Goal: Task Accomplishment & Management: Manage account settings

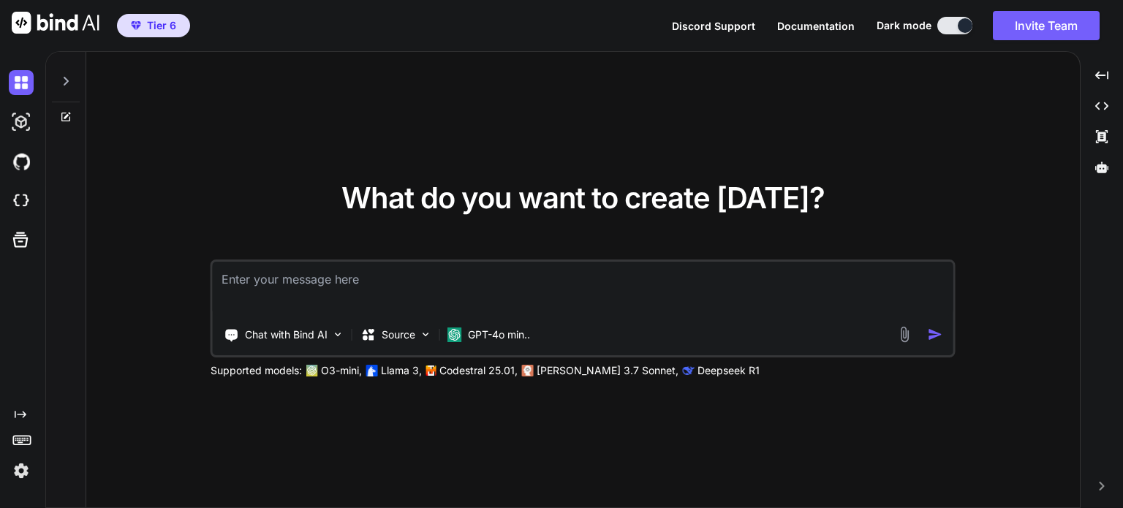
type textarea "x"
click at [617, 432] on div "What do you want to create [DATE]? Chat with Bind AI Source GPT-4o min.. Suppor…" at bounding box center [582, 280] width 993 height 457
click at [15, 466] on img at bounding box center [21, 470] width 25 height 25
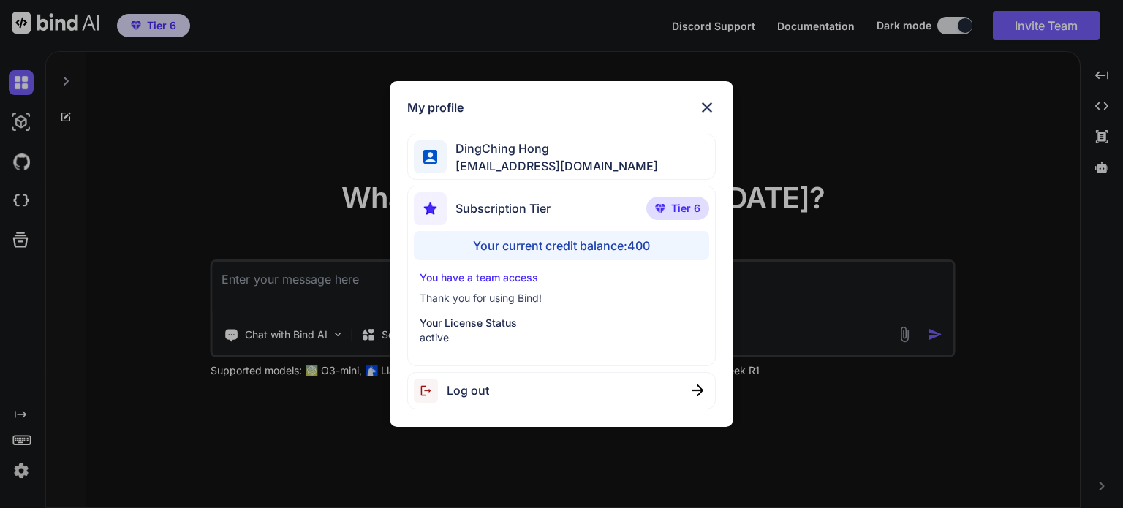
click at [83, 463] on div "My profile DingChing Hong [EMAIL_ADDRESS][DOMAIN_NAME] Subscription Tier Tier 6…" at bounding box center [561, 254] width 1123 height 508
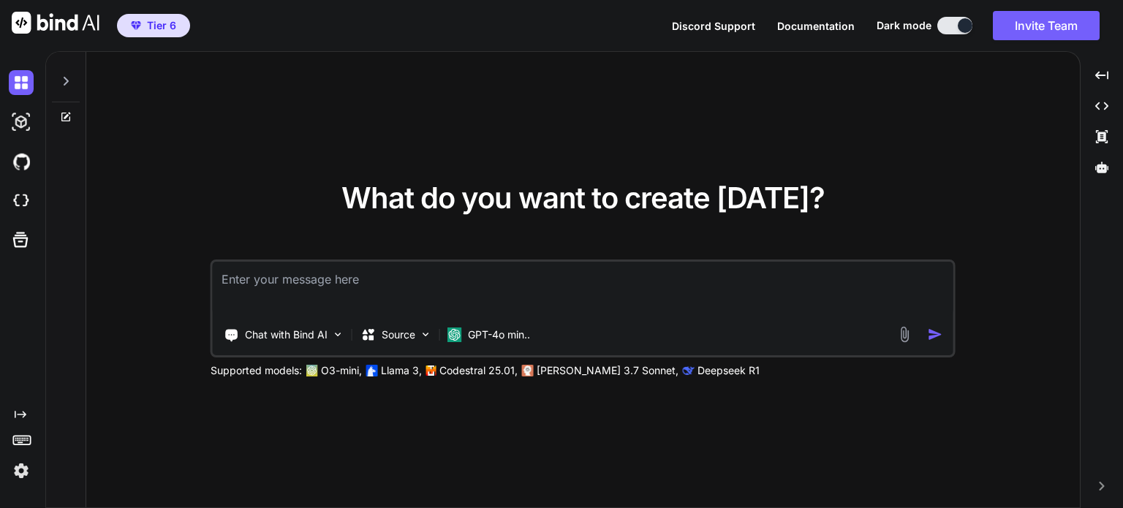
click at [19, 469] on img at bounding box center [21, 470] width 25 height 25
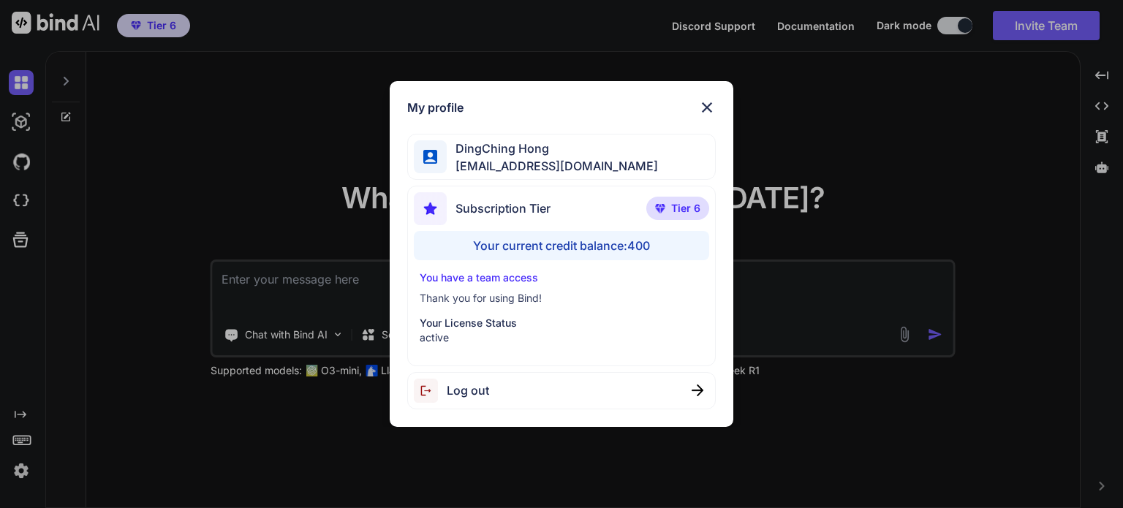
click at [950, 119] on div "My profile DingChing Hong [EMAIL_ADDRESS][DOMAIN_NAME] Subscription Tier Tier 6…" at bounding box center [561, 254] width 1123 height 508
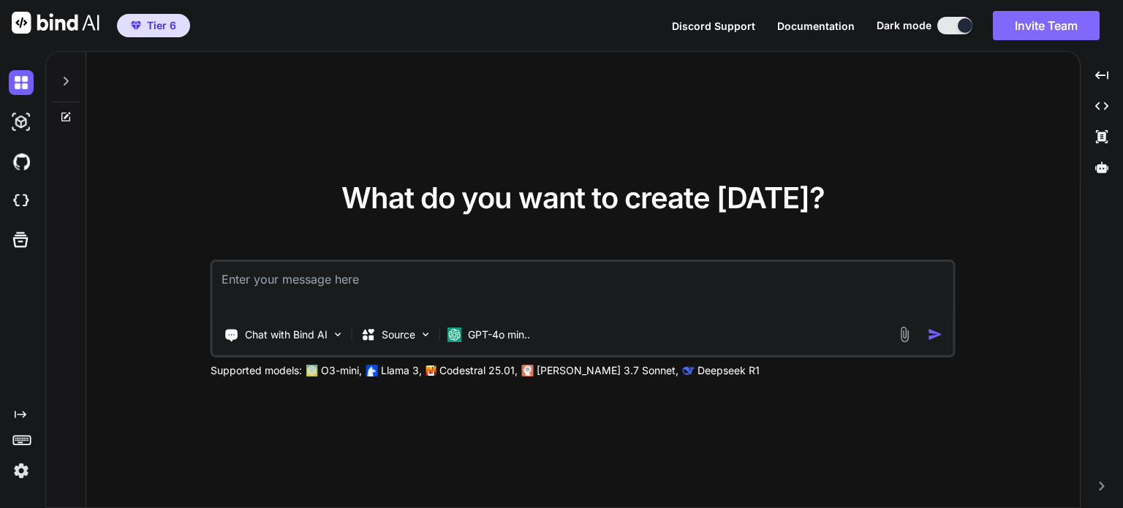
click at [1033, 16] on button "Invite Team" at bounding box center [1045, 25] width 107 height 29
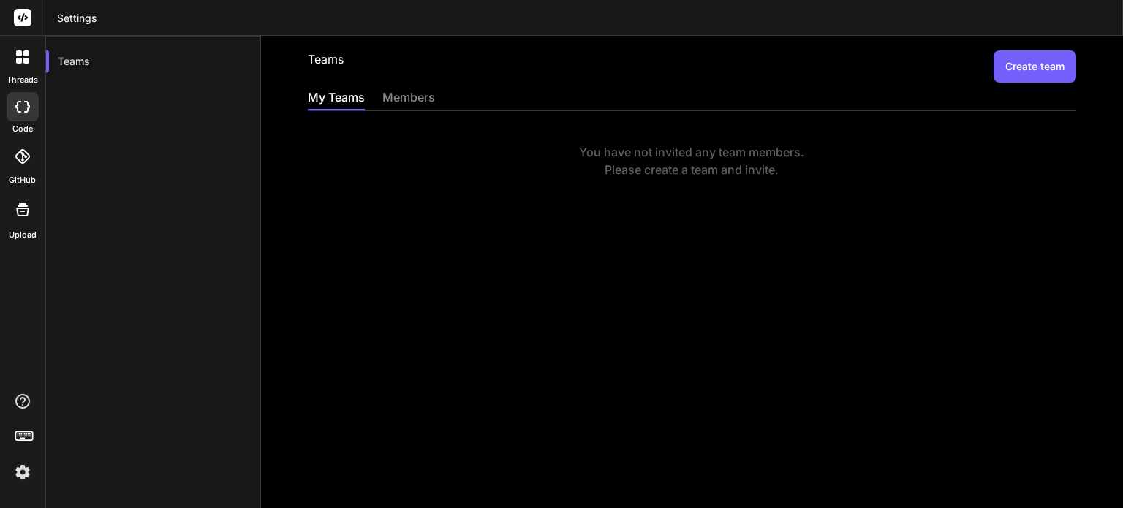
click at [996, 65] on button "Create team" at bounding box center [1034, 66] width 83 height 32
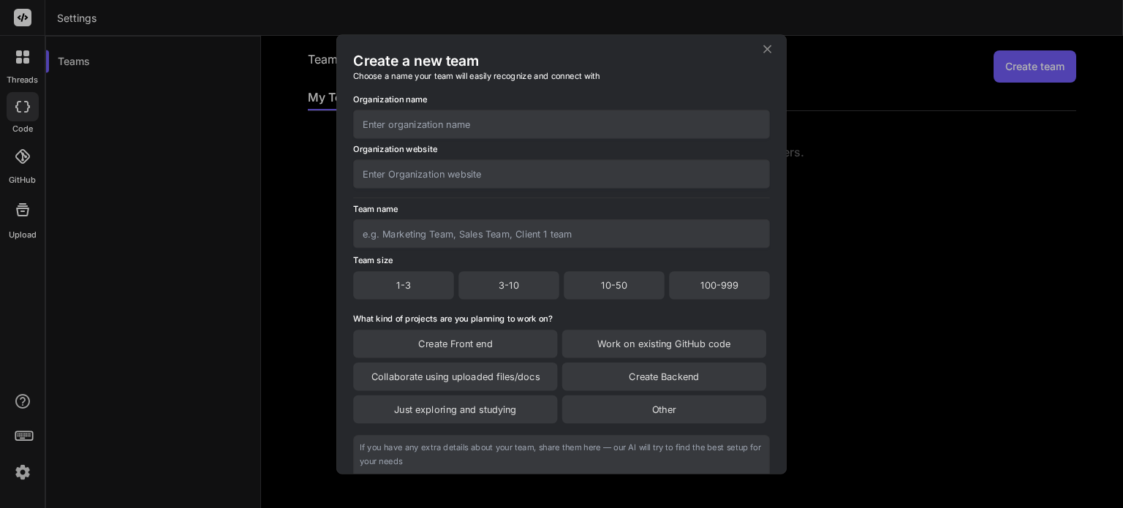
click at [850, 148] on div "Create a new team Choose a name your team will easily recognize and connect wit…" at bounding box center [561, 254] width 1123 height 508
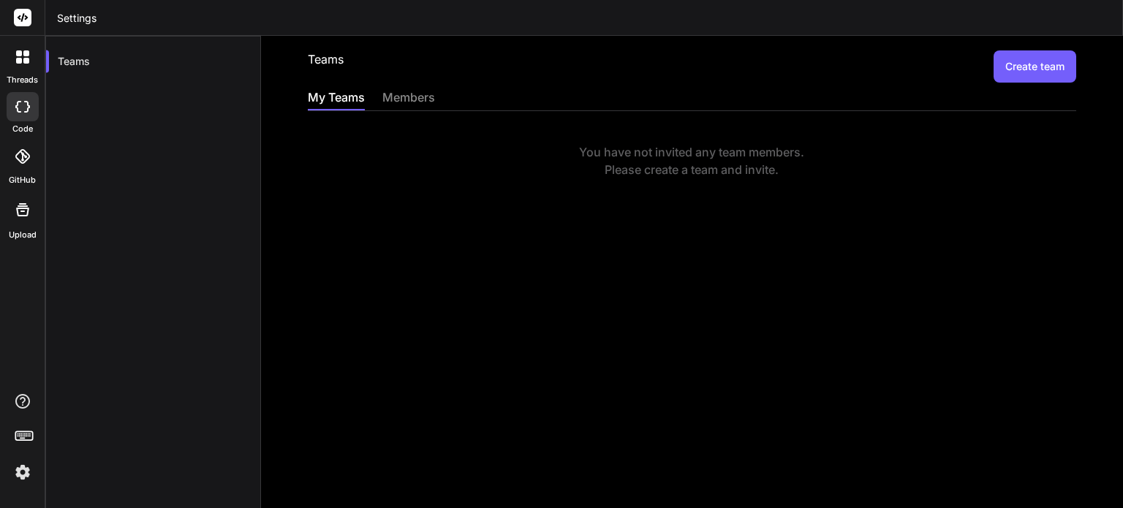
click at [1022, 64] on button "Create team" at bounding box center [1034, 66] width 83 height 32
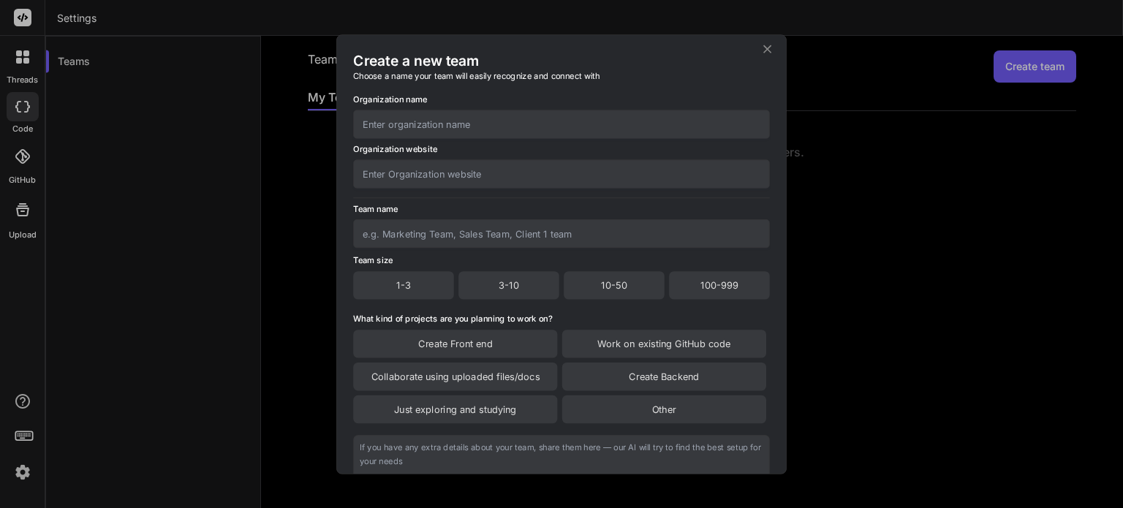
click at [446, 122] on input "text" at bounding box center [561, 124] width 417 height 29
click at [450, 127] on input "text" at bounding box center [561, 124] width 417 height 29
type input "DingChing"
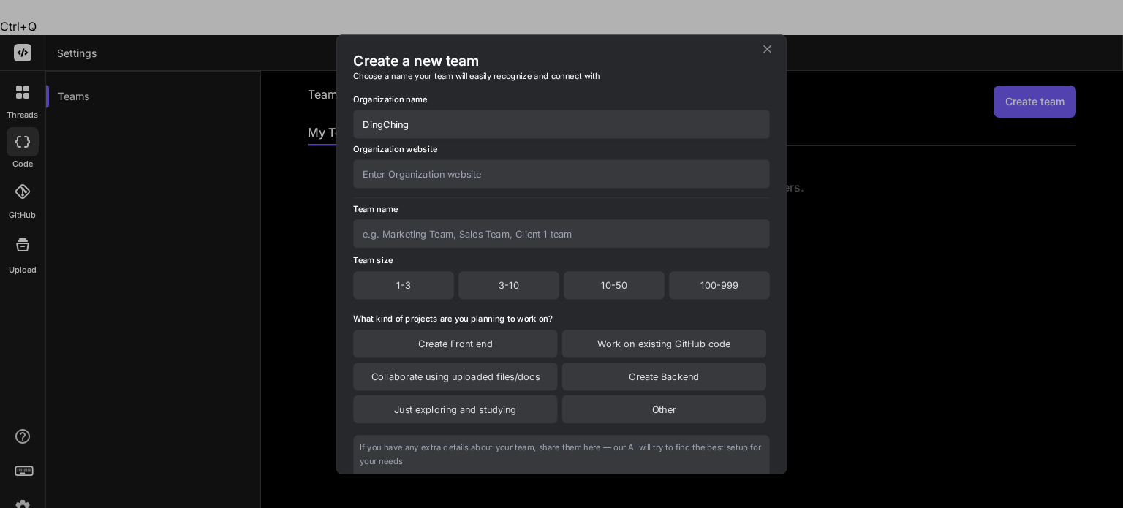
drag, startPoint x: 447, startPoint y: 122, endPoint x: 335, endPoint y: 121, distance: 112.6
click at [335, 121] on div "Create a new team Choose a name your team will easily recognize and connect wit…" at bounding box center [561, 254] width 1123 height 508
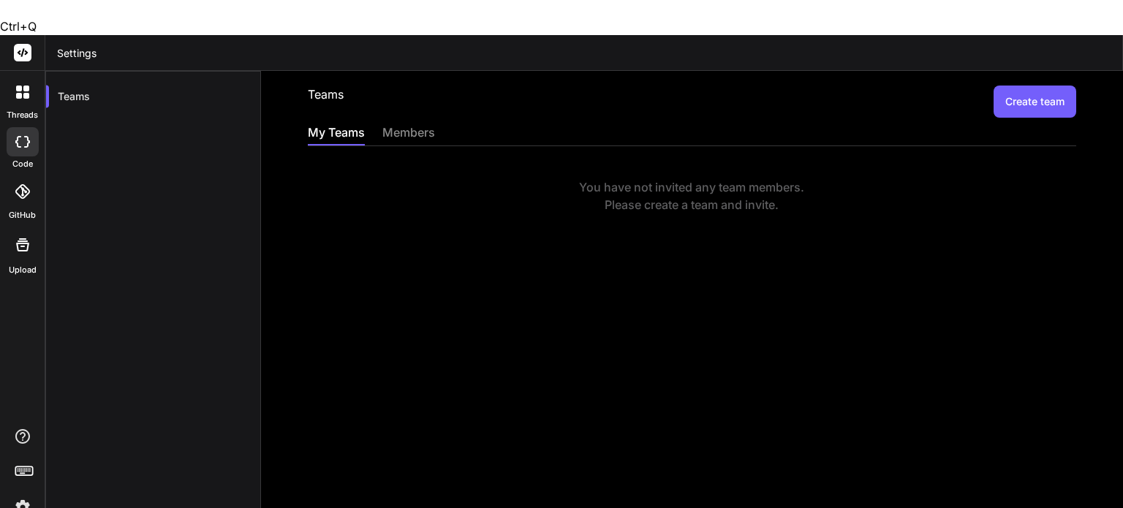
click at [1029, 86] on button "Create team" at bounding box center [1034, 102] width 83 height 32
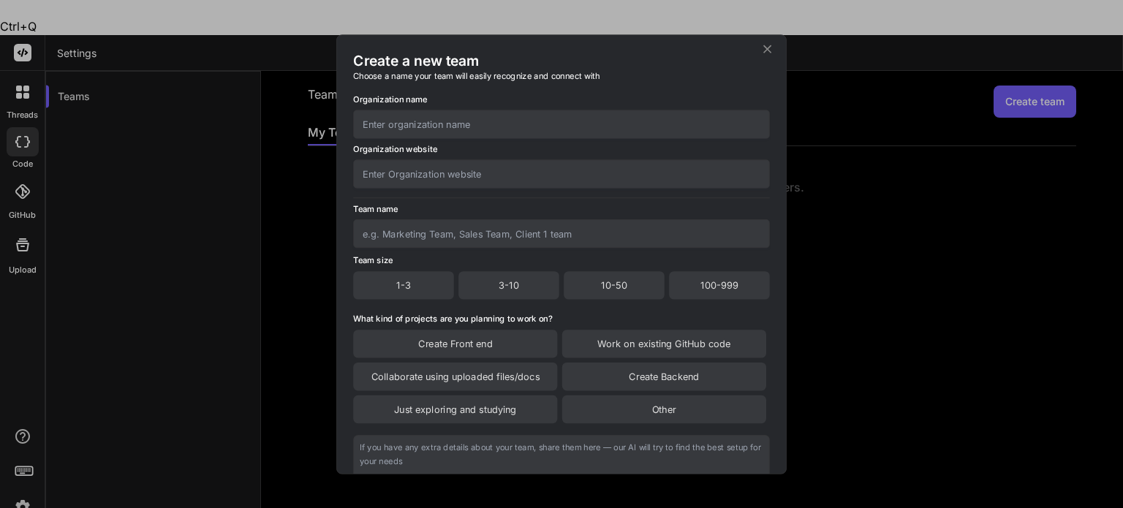
click at [484, 130] on input "text" at bounding box center [561, 124] width 417 height 29
drag, startPoint x: 482, startPoint y: 130, endPoint x: 363, endPoint y: 126, distance: 119.2
click at [363, 126] on input "DingChing" at bounding box center [561, 124] width 417 height 29
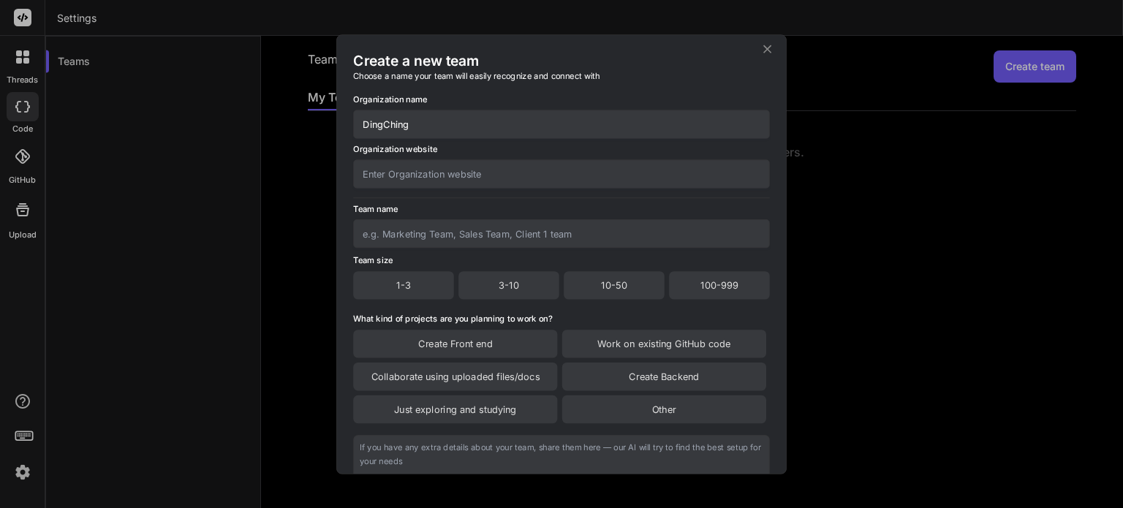
type input "DingChing"
click at [438, 170] on input "text" at bounding box center [561, 173] width 417 height 29
type input "lingostep.co"
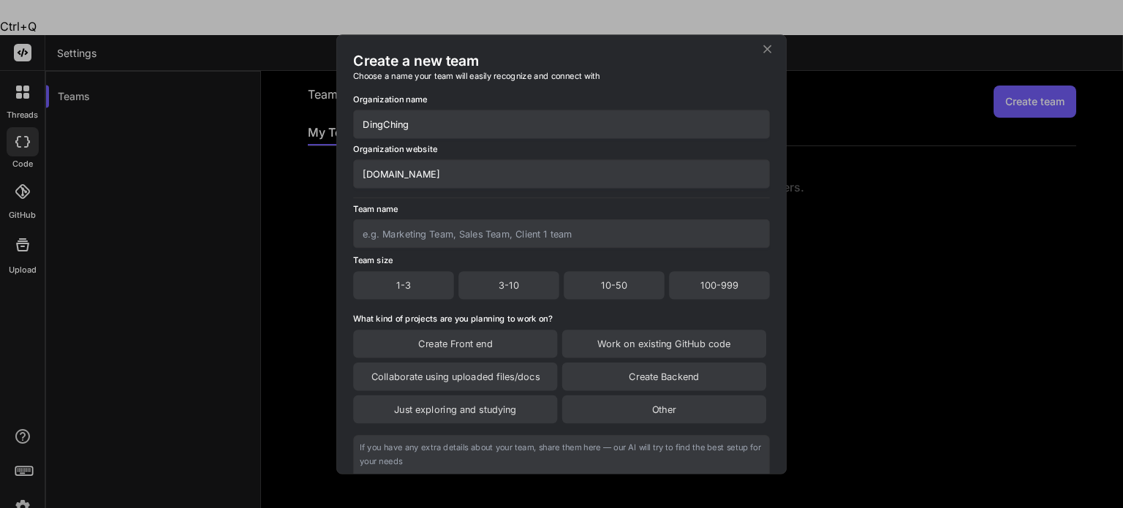
drag, startPoint x: 427, startPoint y: 125, endPoint x: 357, endPoint y: 123, distance: 70.2
click at [357, 123] on input "DingChing" at bounding box center [561, 124] width 417 height 29
type input "LingoStep"
click at [421, 236] on input "text" at bounding box center [561, 233] width 417 height 29
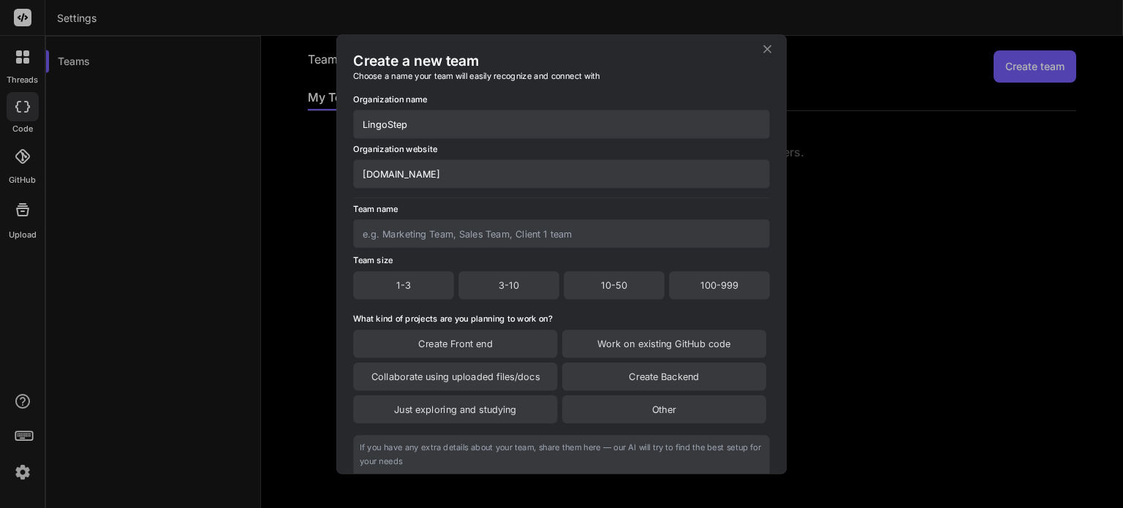
paste input "LingoStep"
type input "LingoStep"
click at [451, 306] on div "Organization name LingoStep Organization website lingostep.co Team name LingoSt…" at bounding box center [561, 317] width 417 height 472
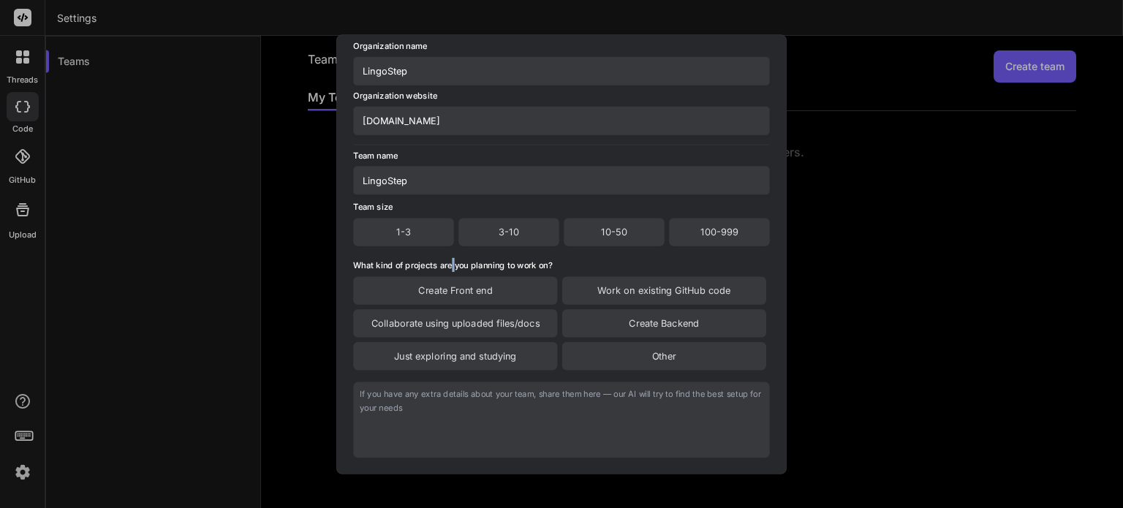
scroll to position [73, 0]
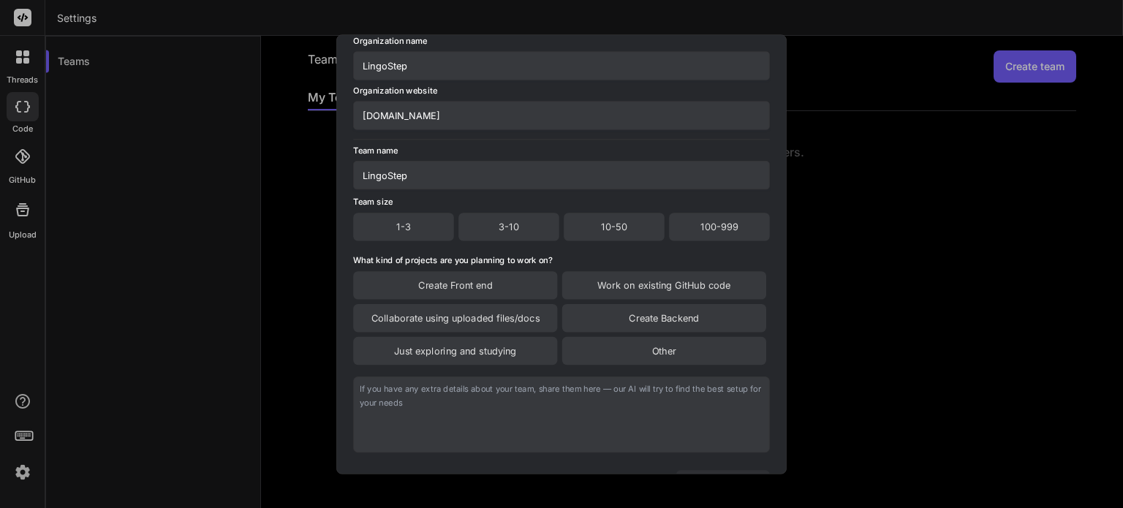
click at [416, 229] on div "1-3" at bounding box center [403, 227] width 101 height 28
click at [495, 286] on div "Create Front end" at bounding box center [455, 286] width 204 height 28
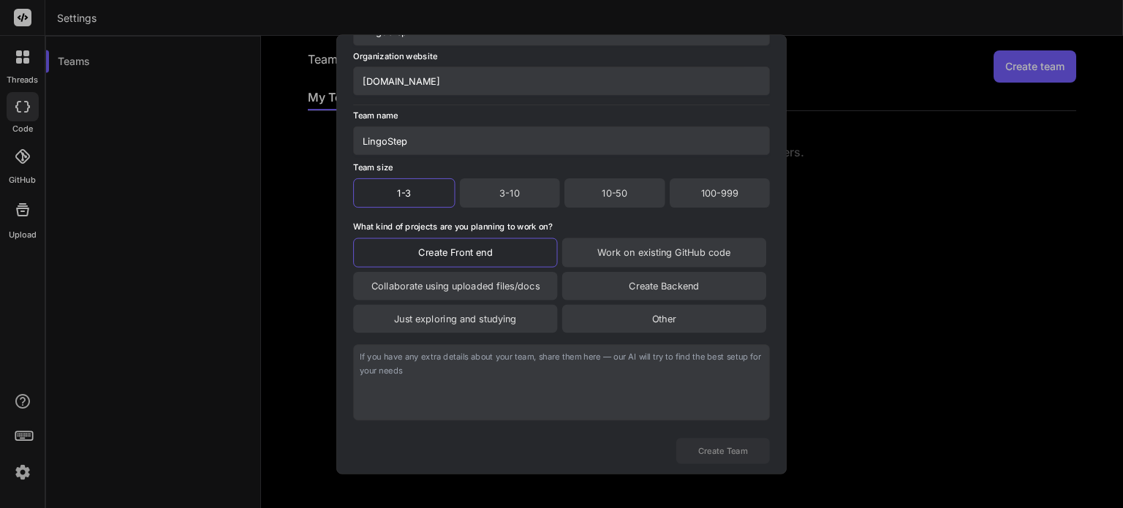
scroll to position [123, 0]
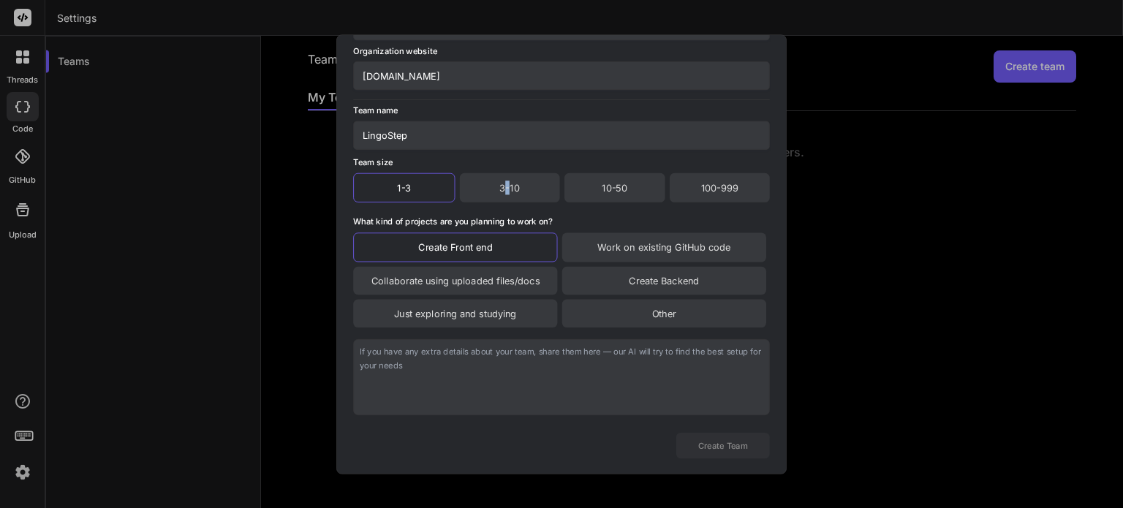
click at [507, 192] on div "3-10" at bounding box center [509, 186] width 100 height 29
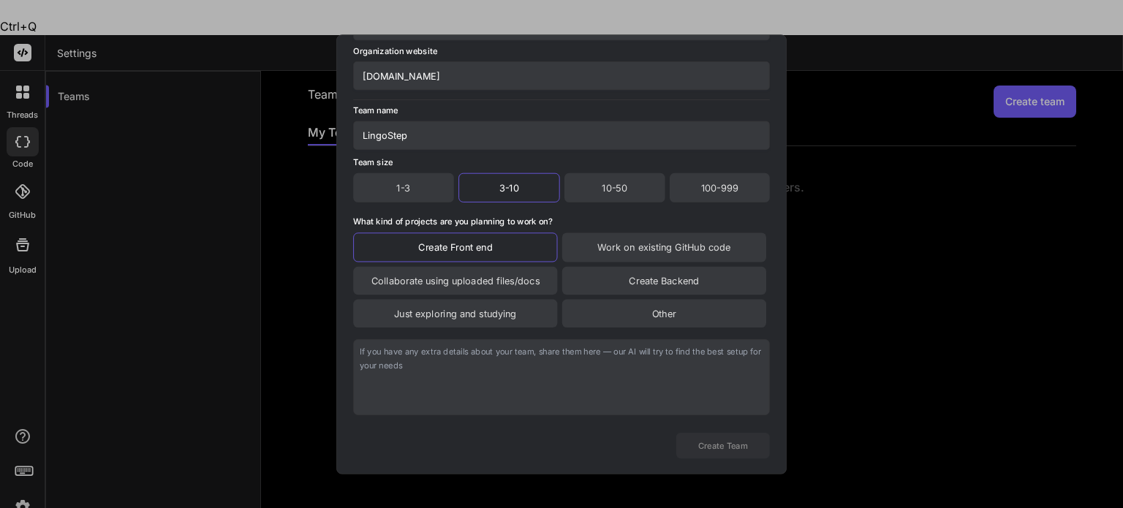
click at [616, 388] on textarea at bounding box center [561, 377] width 417 height 76
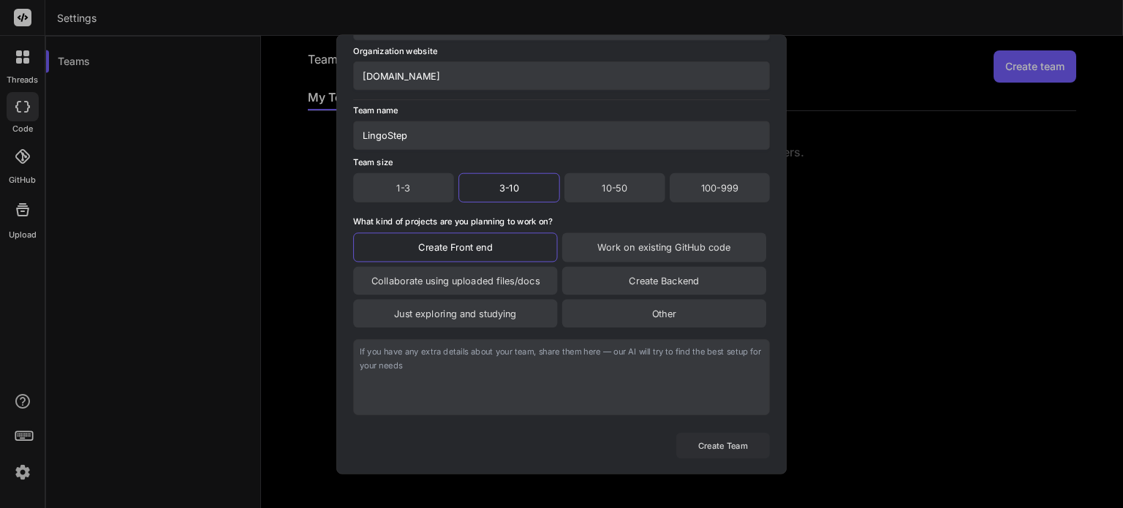
click at [720, 447] on button "Create Team" at bounding box center [723, 446] width 94 height 26
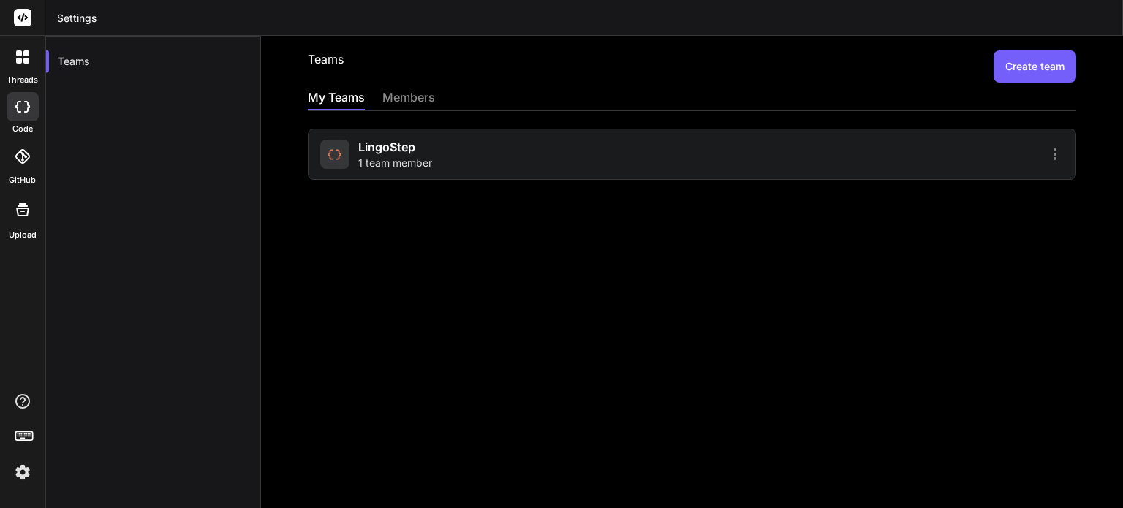
click at [1046, 154] on icon at bounding box center [1055, 154] width 18 height 18
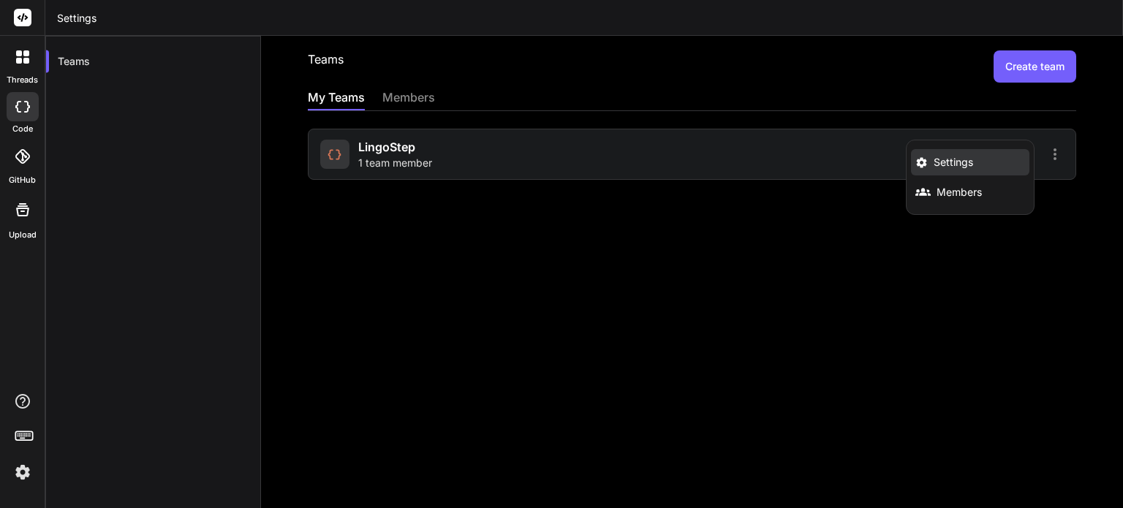
click at [961, 161] on span "Settings" at bounding box center [952, 162] width 39 height 15
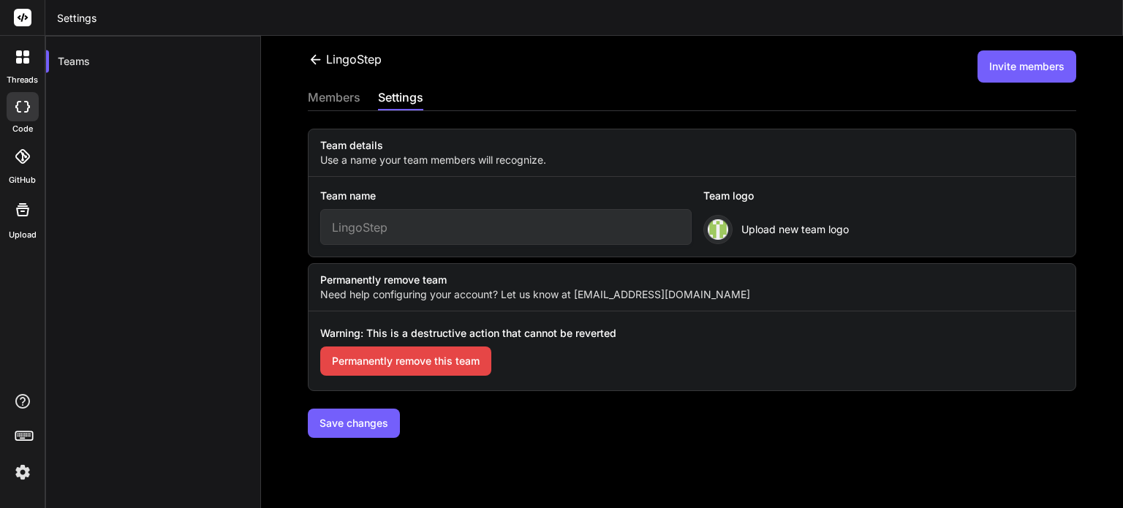
click at [441, 221] on input "LingoStep" at bounding box center [506, 227] width 372 height 36
type input "LingoStep"
click at [357, 96] on div "members" at bounding box center [334, 98] width 53 height 20
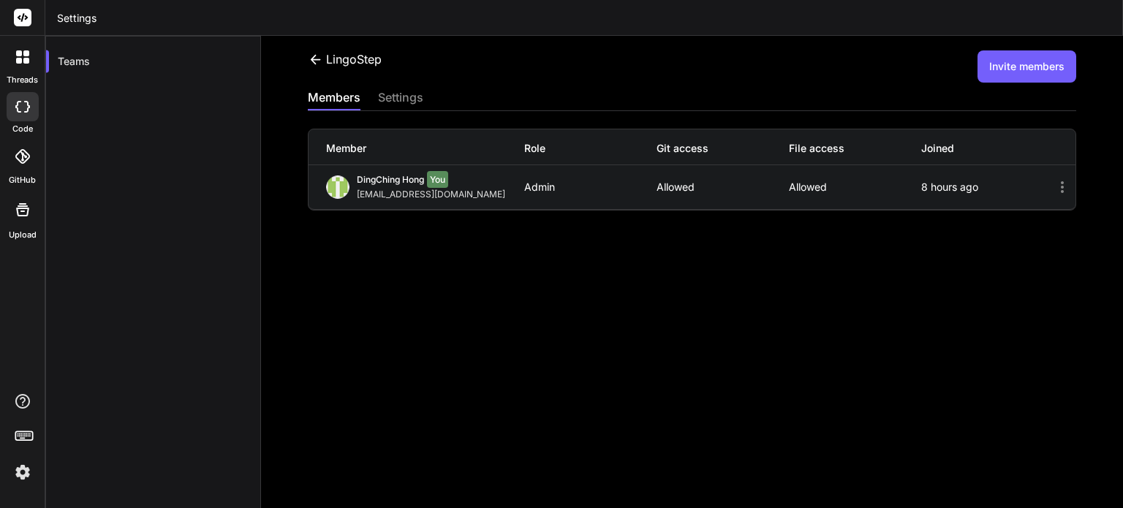
click at [398, 98] on div "settings" at bounding box center [400, 98] width 45 height 20
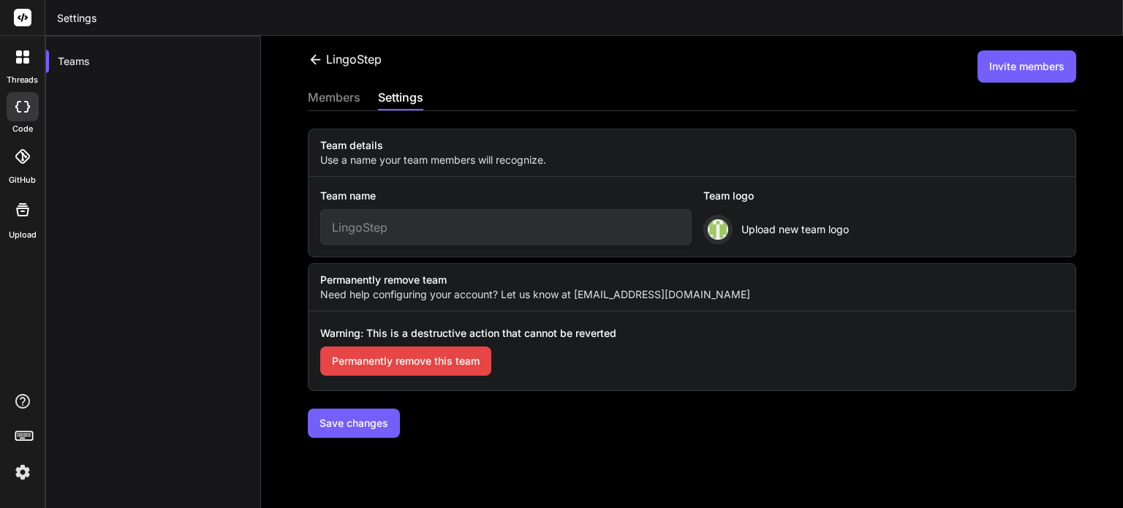
click at [345, 97] on div "members" at bounding box center [334, 98] width 53 height 20
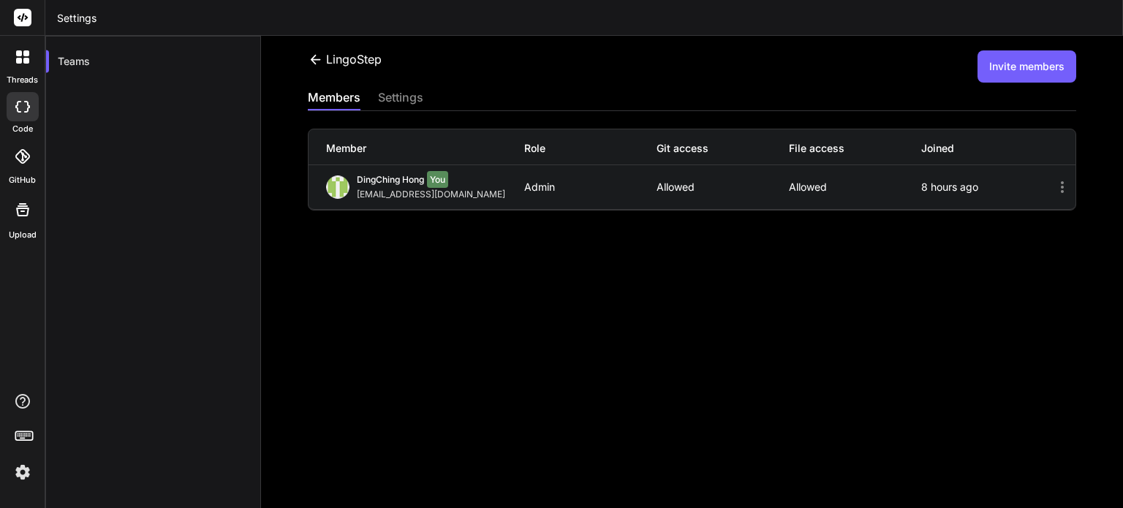
click at [792, 243] on div "LingoStep Invite members members settings Member Role Git access File access Jo…" at bounding box center [692, 272] width 862 height 472
click at [400, 96] on div "settings" at bounding box center [400, 98] width 45 height 20
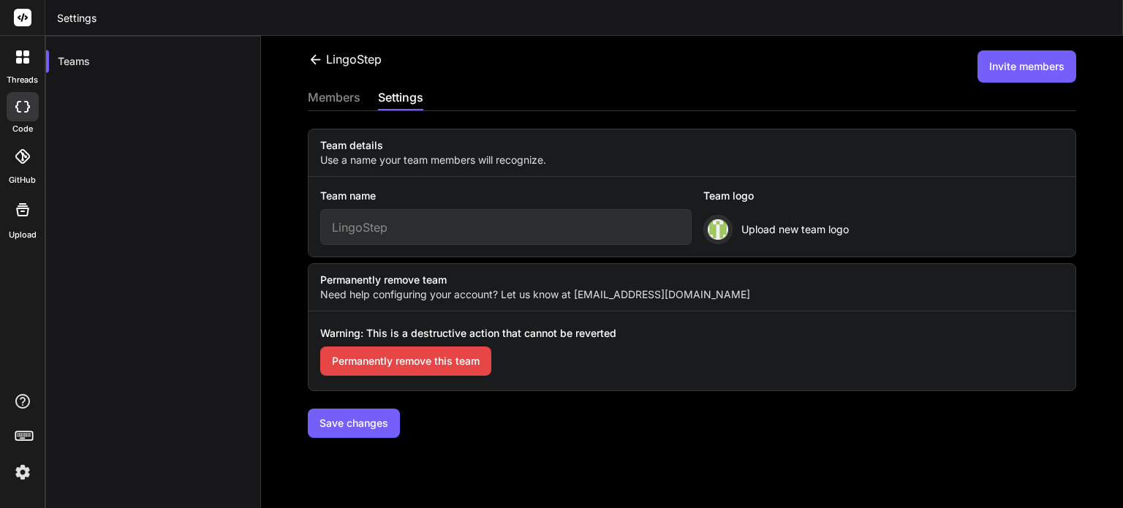
click at [347, 98] on div "members" at bounding box center [334, 98] width 53 height 20
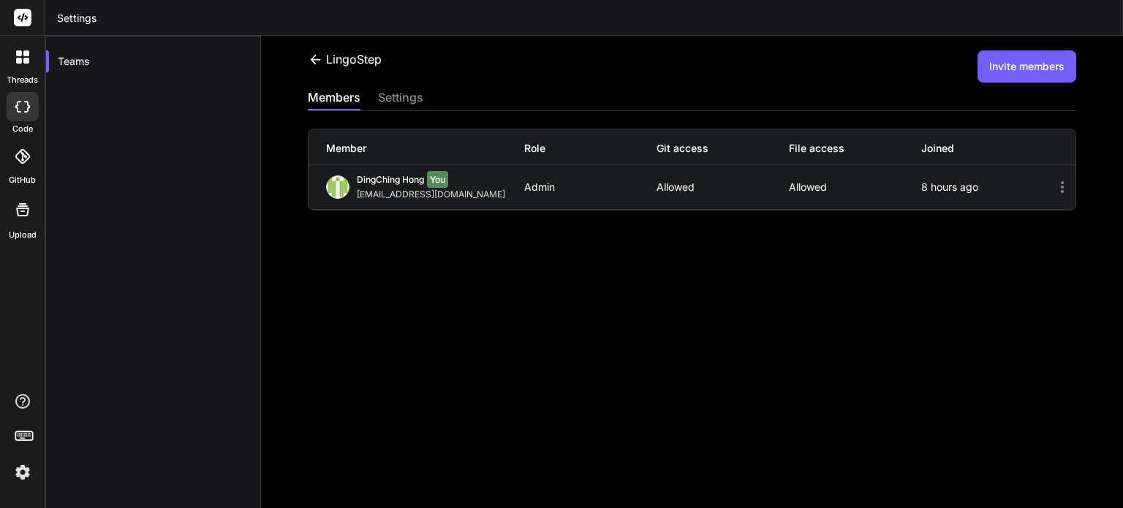
drag, startPoint x: 570, startPoint y: 296, endPoint x: 673, endPoint y: 259, distance: 109.3
click at [571, 296] on div "LingoStep Invite members members settings Member Role Git access File access Jo…" at bounding box center [692, 272] width 862 height 472
click at [1022, 64] on button "Invite members" at bounding box center [1026, 66] width 99 height 32
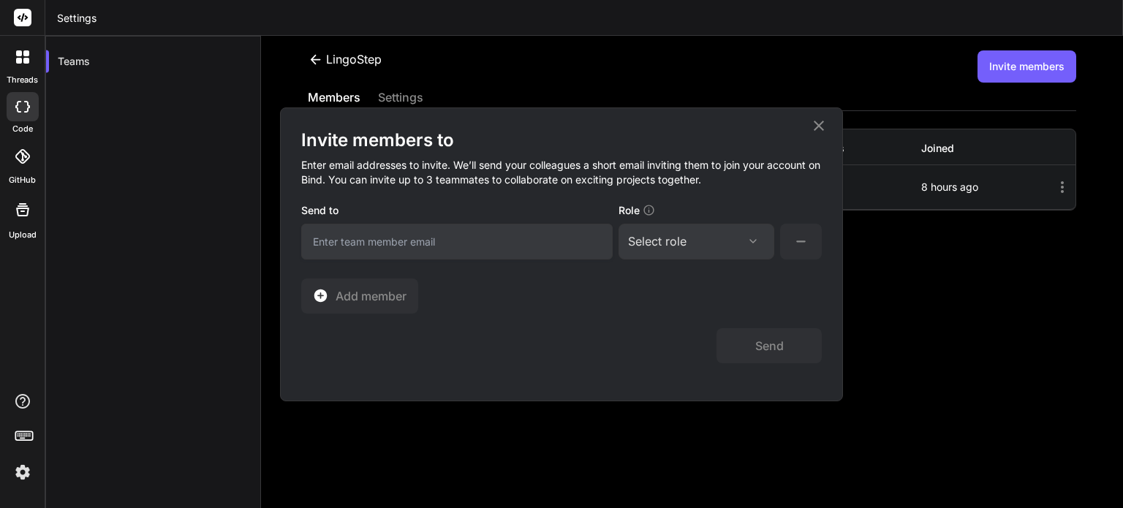
click at [482, 236] on input "email" at bounding box center [456, 242] width 311 height 36
paste input "Dingjunhong1028@gmail.com"
type input "Dingjunhong1028@gmail.com"
click at [664, 284] on div "Invite members to Enter email addresses to invite. We’ll send your colleagues a…" at bounding box center [561, 221] width 520 height 185
click at [707, 246] on div "Select role" at bounding box center [696, 241] width 137 height 18
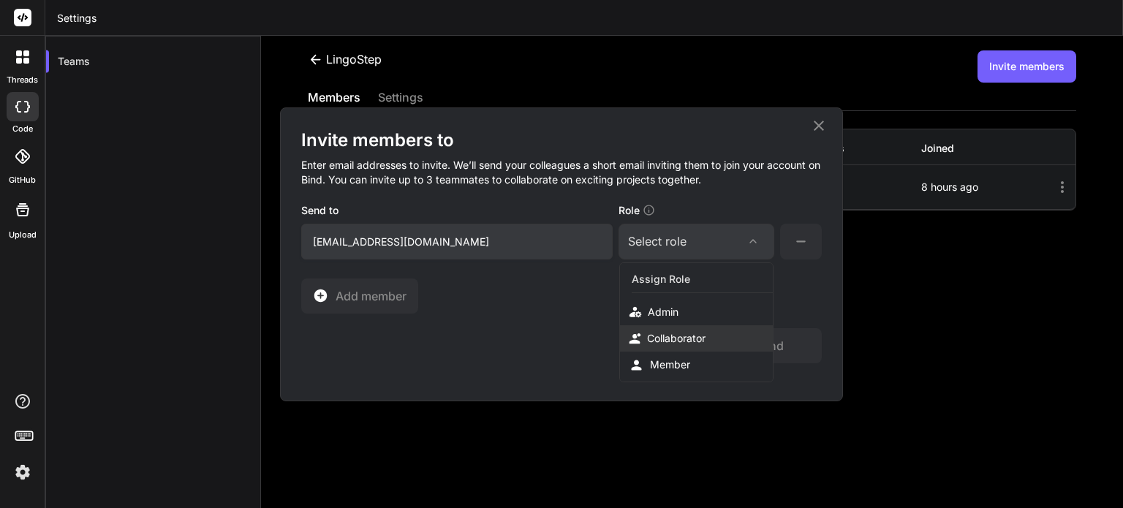
click at [660, 341] on div "Collaborator" at bounding box center [676, 338] width 58 height 15
click at [798, 243] on icon at bounding box center [800, 241] width 18 height 18
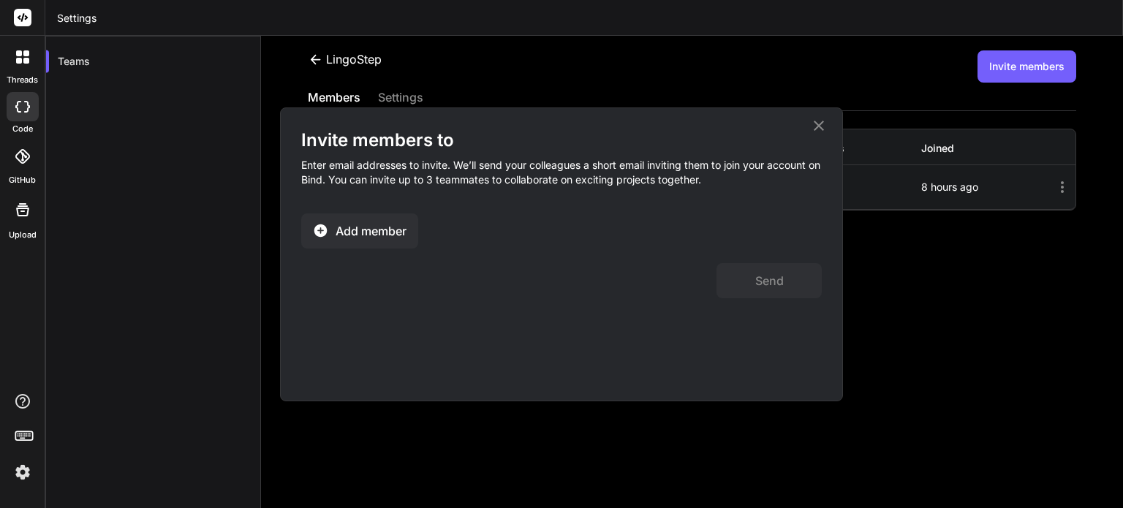
click at [379, 222] on span "Add member" at bounding box center [370, 231] width 71 height 18
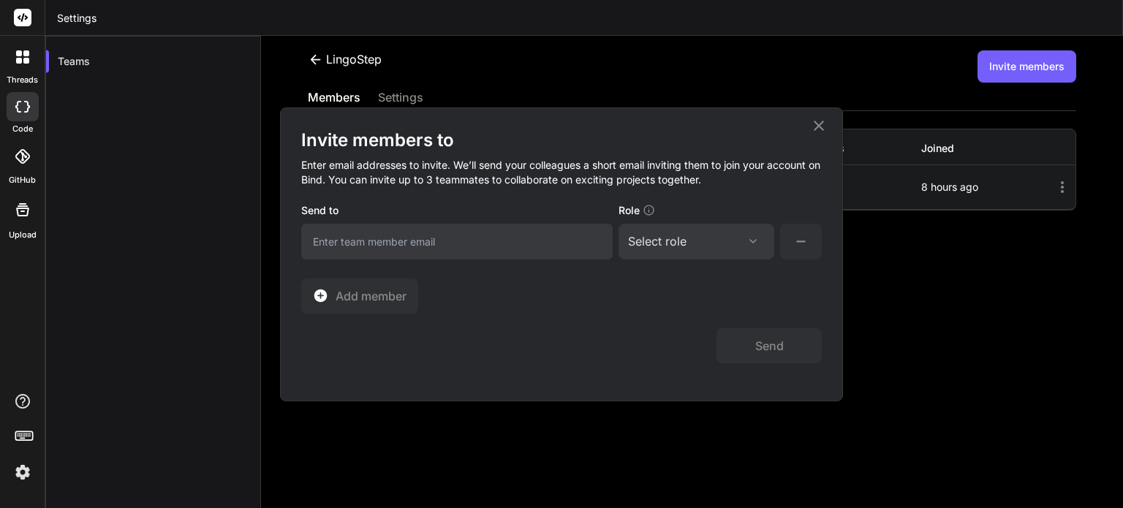
click at [411, 249] on input "email" at bounding box center [456, 242] width 311 height 36
paste input "Dingjunhong1028@gmail.com"
click at [323, 238] on input "Dingjunhong1028@gmail.com" at bounding box center [456, 242] width 311 height 36
type input "[EMAIL_ADDRESS][DOMAIN_NAME]"
click at [679, 240] on div "Select role" at bounding box center [657, 241] width 58 height 18
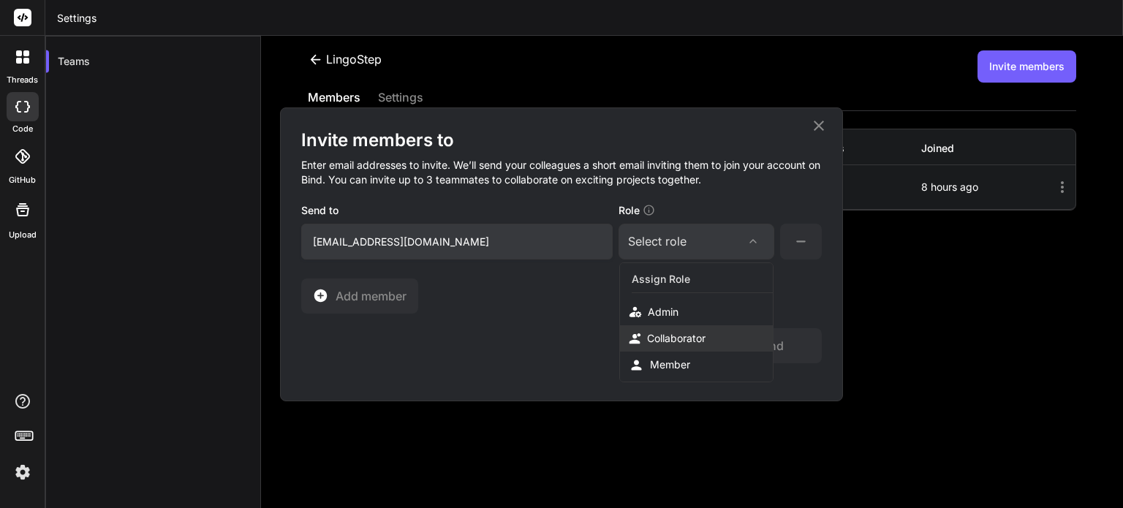
click at [658, 335] on div "Collaborator" at bounding box center [676, 338] width 58 height 15
click at [675, 283] on div "Invite members to Enter email addresses to invite. We’ll send your colleagues a…" at bounding box center [561, 221] width 520 height 185
click at [770, 349] on button "Send" at bounding box center [768, 345] width 105 height 35
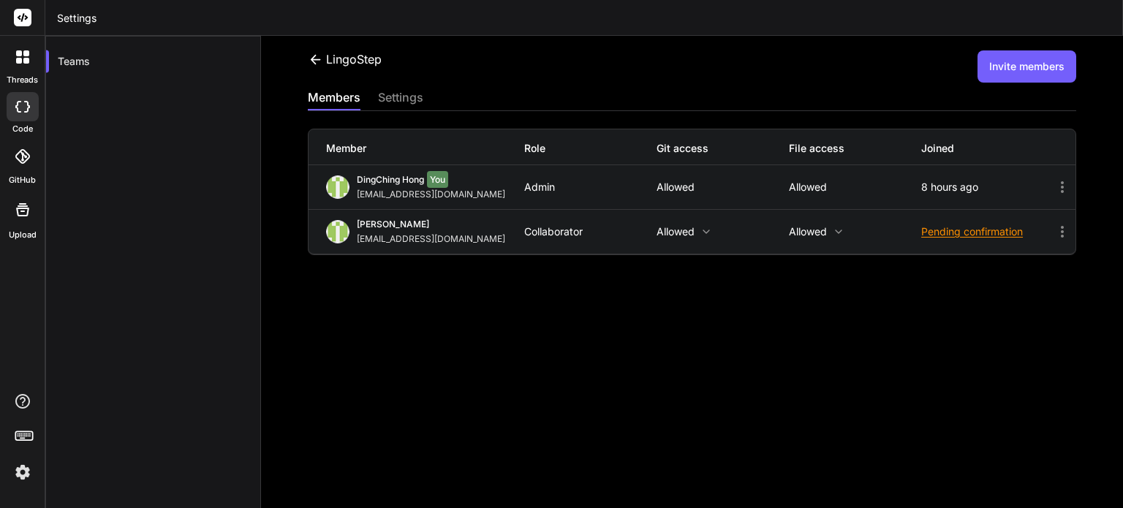
click at [1053, 181] on icon at bounding box center [1062, 187] width 18 height 18
click at [1053, 186] on icon at bounding box center [1062, 187] width 18 height 18
click at [688, 229] on p "Allowed" at bounding box center [722, 232] width 132 height 12
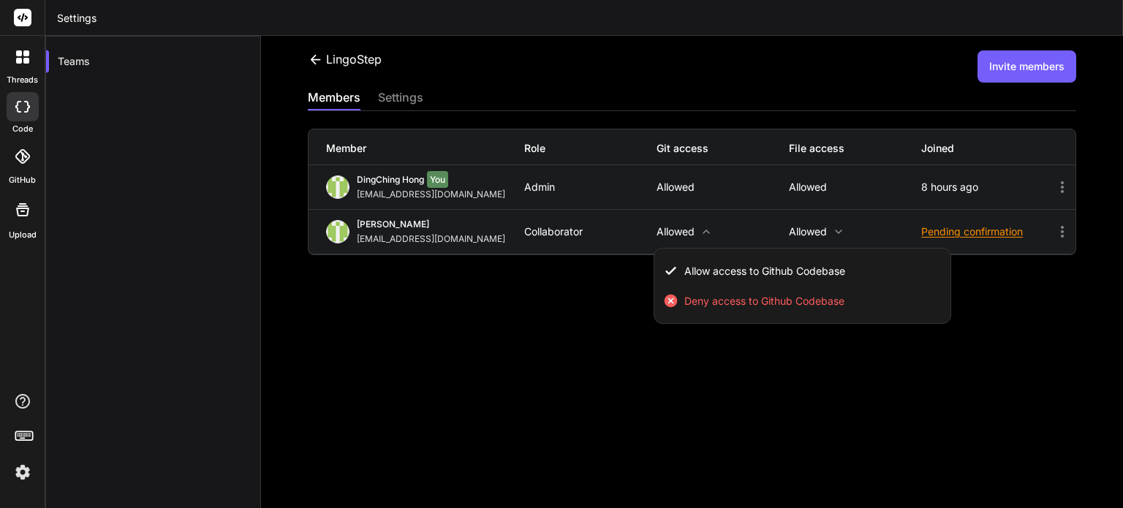
drag, startPoint x: 570, startPoint y: 315, endPoint x: 557, endPoint y: 261, distance: 55.7
click at [570, 316] on div at bounding box center [561, 254] width 1123 height 508
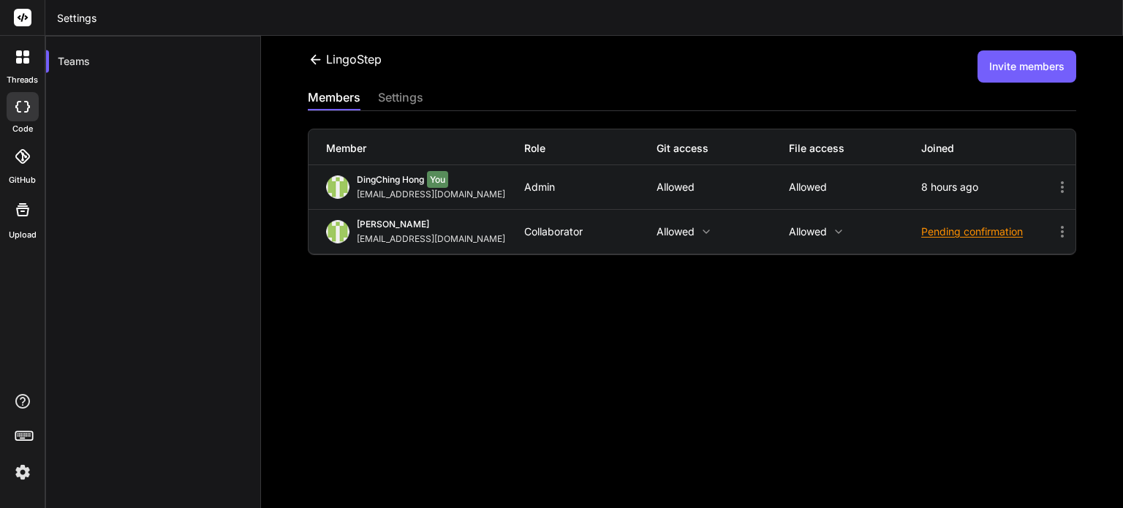
drag, startPoint x: 492, startPoint y: 293, endPoint x: 599, endPoint y: 289, distance: 106.8
click at [504, 292] on div "LingoStep Invite members members settings Member Role Git access File access Jo…" at bounding box center [692, 272] width 862 height 472
drag, startPoint x: 655, startPoint y: 386, endPoint x: 632, endPoint y: 379, distance: 23.8
click at [654, 386] on div "LingoStep Invite members members settings Member Role Git access File access Jo…" at bounding box center [692, 272] width 862 height 472
click at [709, 414] on div "LingoStep Invite members members settings Member Role Git access File access Jo…" at bounding box center [692, 272] width 862 height 472
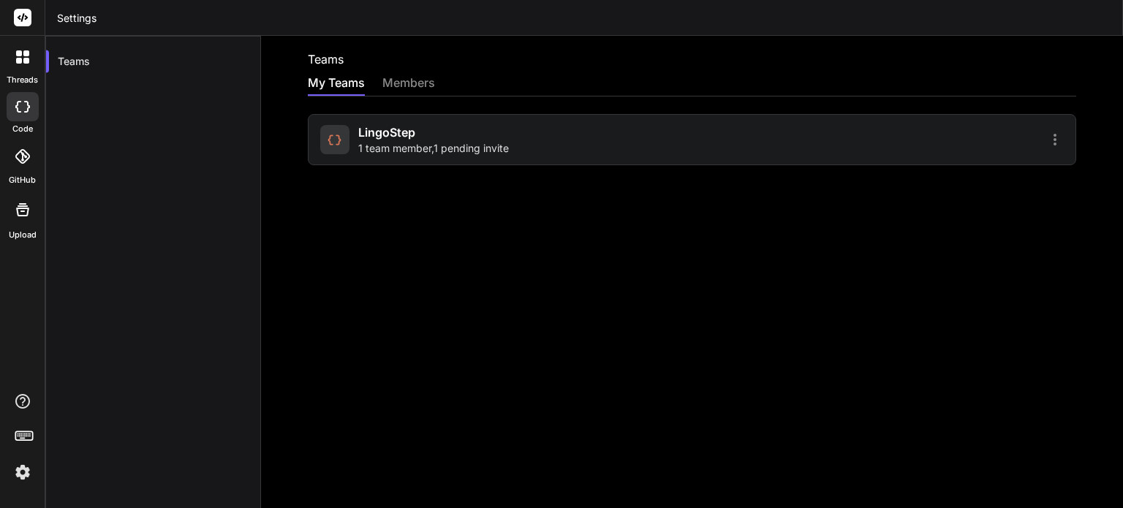
click at [446, 139] on div "LingoStep 1 team member , 1 pending invite" at bounding box center [433, 140] width 151 height 32
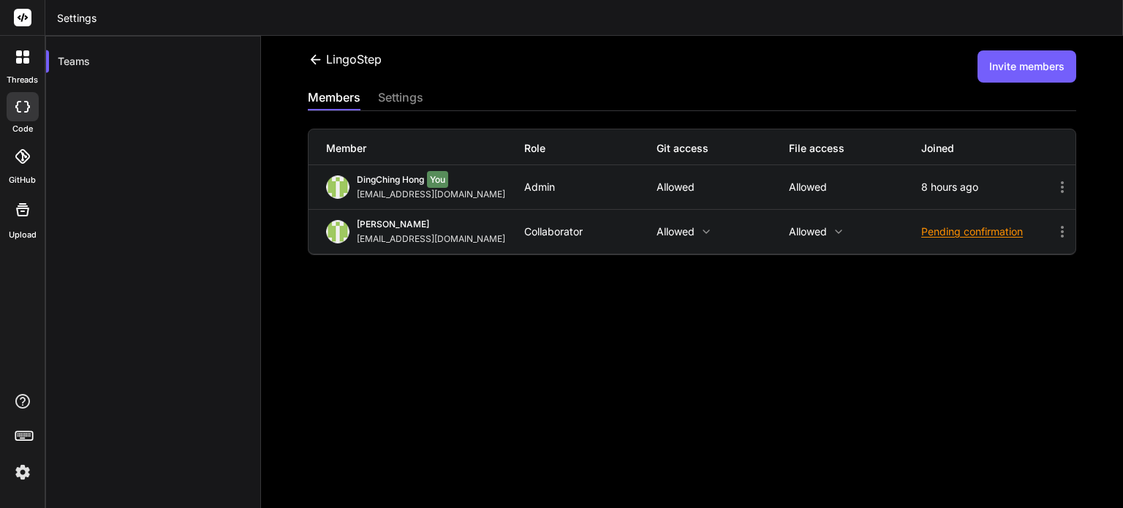
click at [400, 98] on div "settings" at bounding box center [400, 98] width 45 height 20
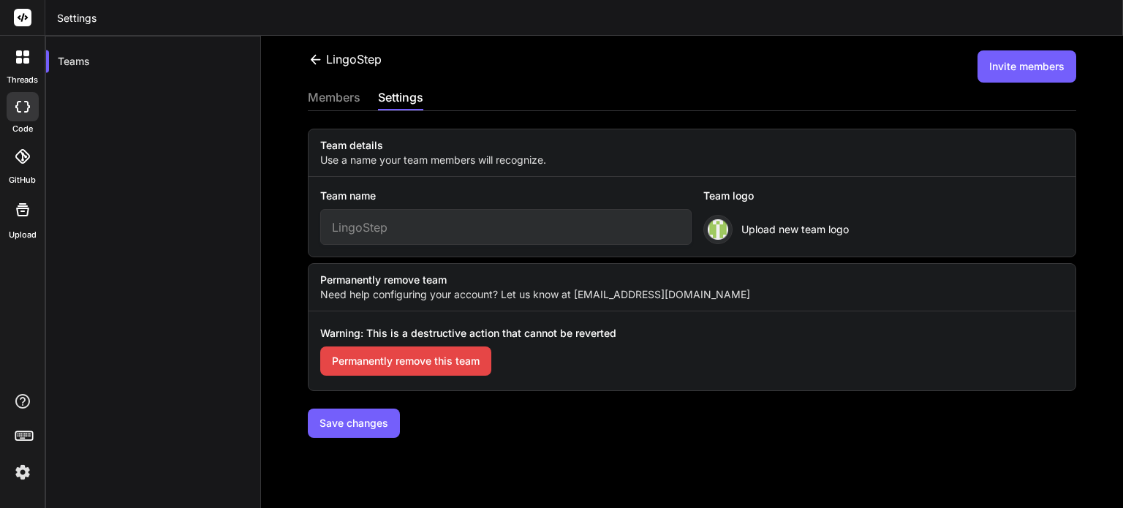
click at [342, 87] on div "LingoStep Invite members members settings Team details Use a name your team mem…" at bounding box center [692, 272] width 862 height 472
click at [336, 95] on div "members" at bounding box center [334, 98] width 53 height 20
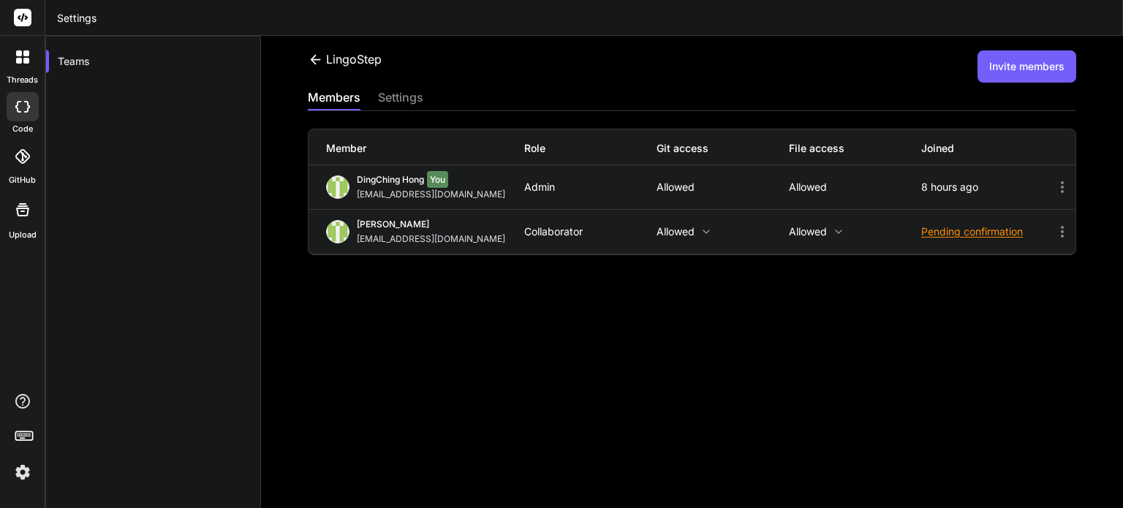
click at [324, 58] on div "LingoStep" at bounding box center [345, 59] width 74 height 18
click at [312, 55] on icon at bounding box center [315, 59] width 15 height 15
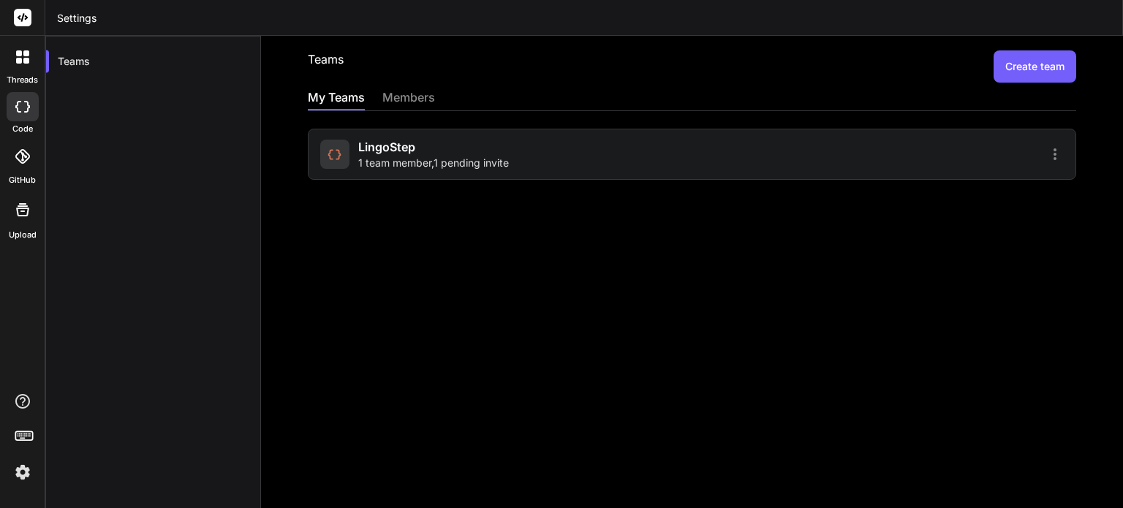
click at [333, 154] on icon at bounding box center [334, 154] width 15 height 15
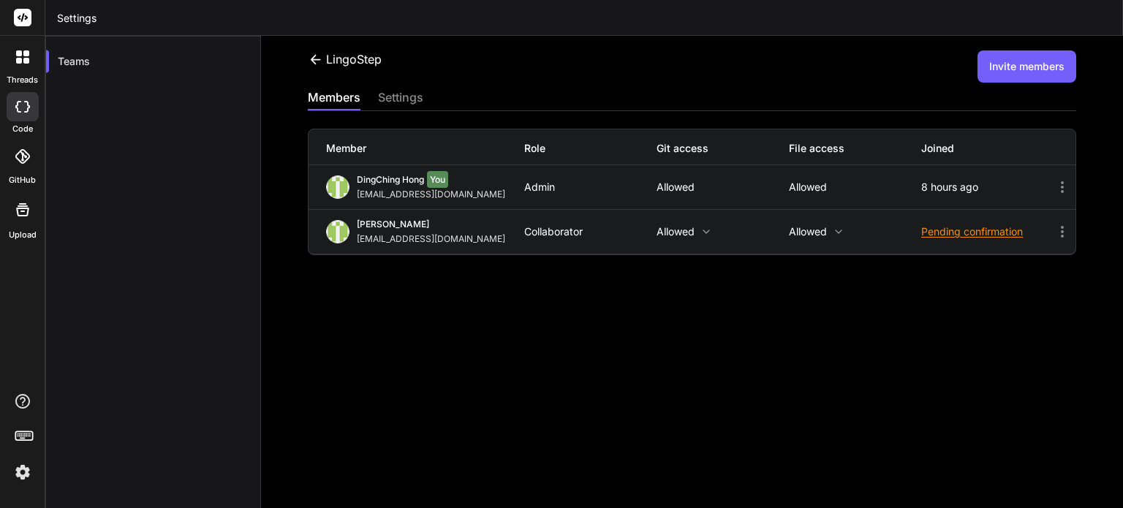
click at [697, 309] on div "LingoStep Invite members members settings Member Role Git access File access Jo…" at bounding box center [692, 272] width 862 height 472
click at [26, 156] on icon at bounding box center [22, 156] width 15 height 15
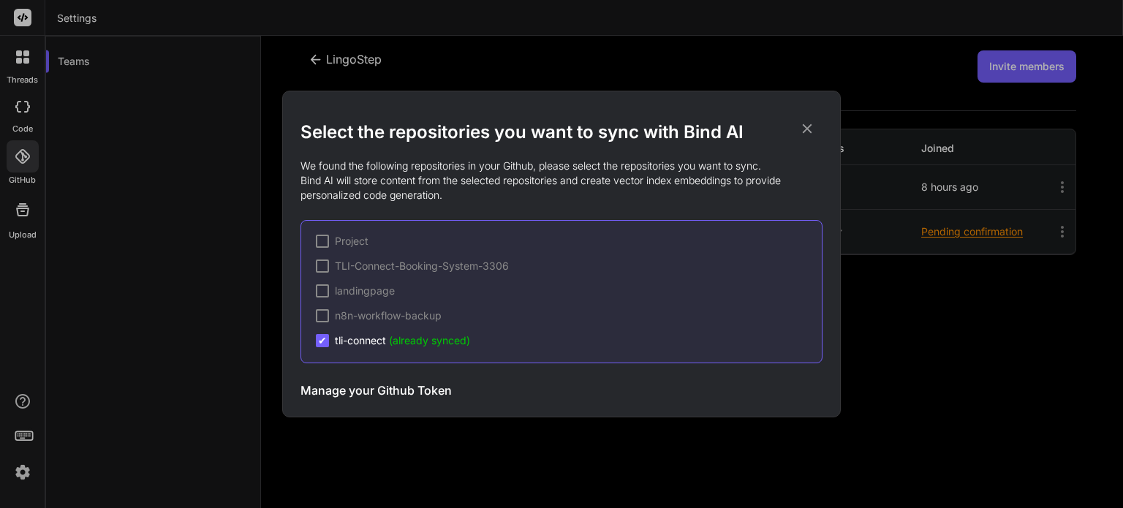
click at [808, 125] on icon at bounding box center [807, 129] width 16 height 16
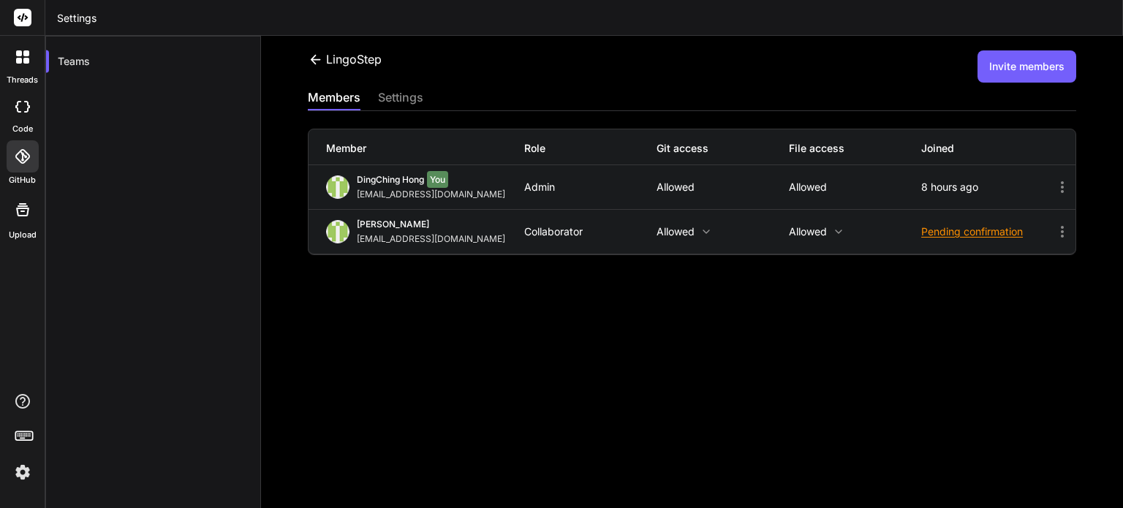
click at [599, 404] on div "LingoStep Invite members members settings Member Role Git access File access Jo…" at bounding box center [692, 272] width 862 height 472
click at [18, 477] on img at bounding box center [22, 472] width 25 height 25
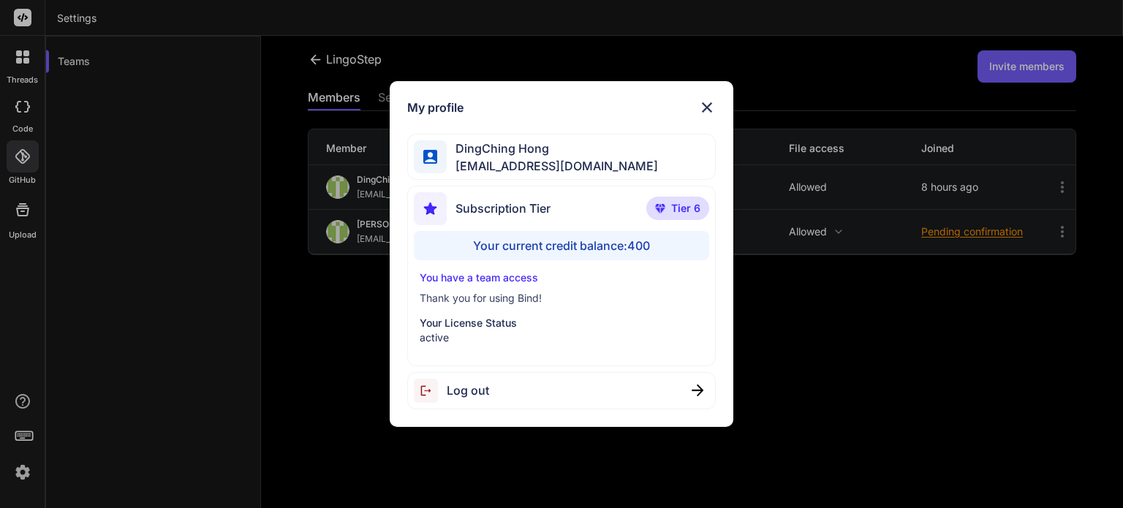
click at [170, 419] on div "My profile DingChing Hong [EMAIL_ADDRESS][DOMAIN_NAME] Subscription Tier Tier 6…" at bounding box center [561, 254] width 1123 height 508
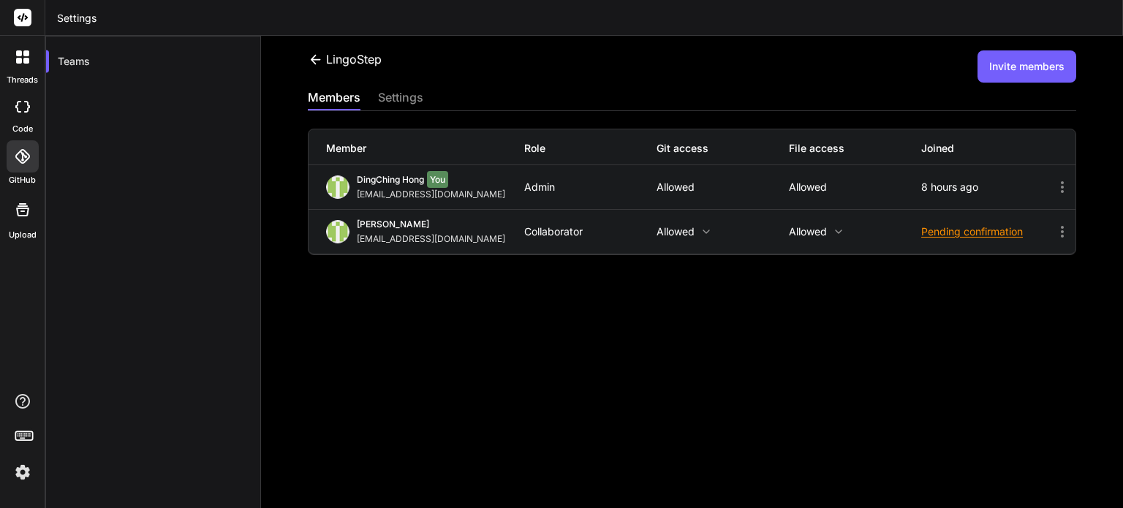
drag, startPoint x: 706, startPoint y: 428, endPoint x: 670, endPoint y: 449, distance: 41.6
click at [704, 429] on div "LingoStep Invite members members settings Member Role Git access File access Jo…" at bounding box center [692, 272] width 862 height 472
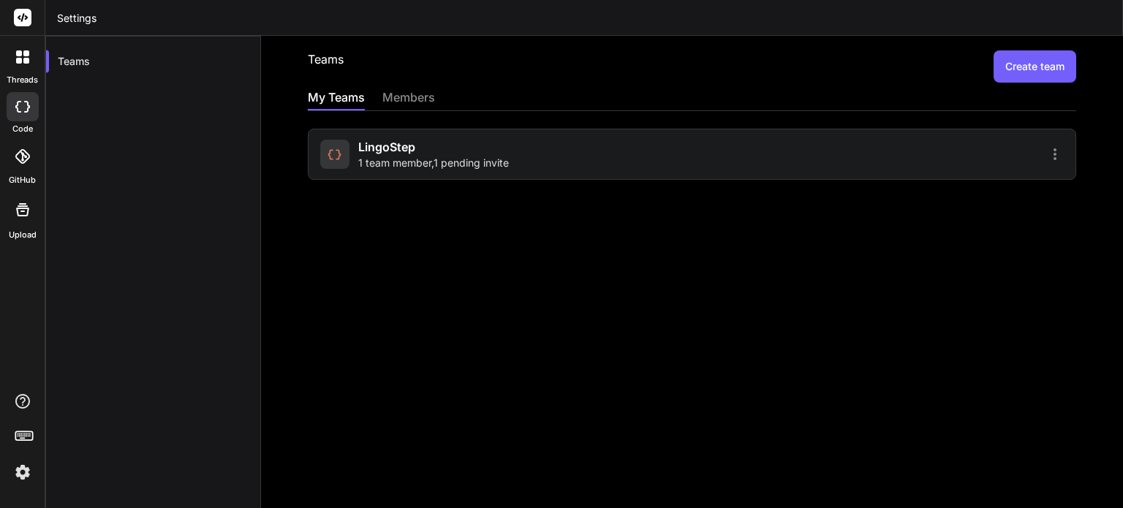
click at [466, 152] on div "LingoStep 1 team member , 1 pending invite" at bounding box center [433, 154] width 151 height 32
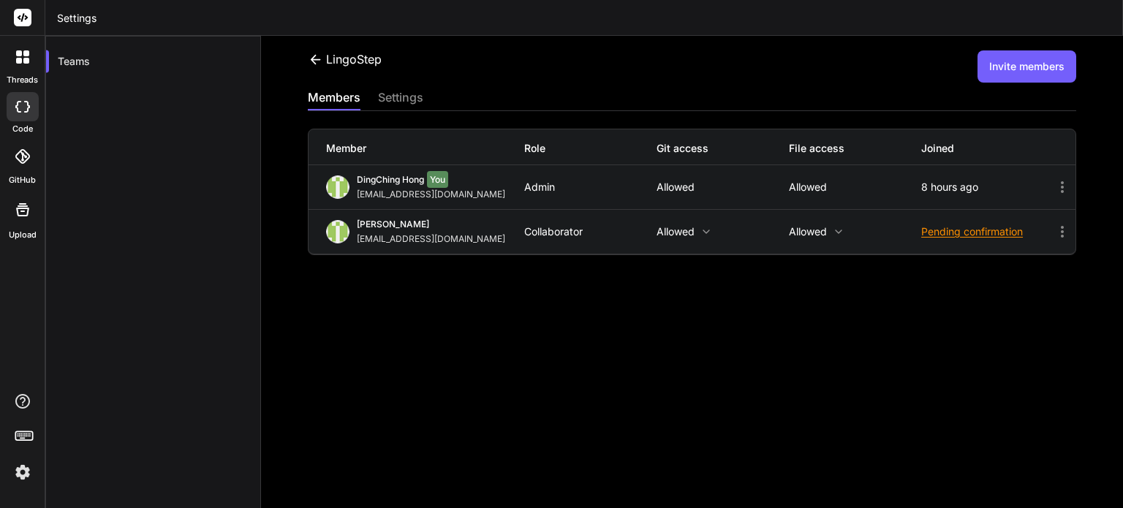
click at [474, 339] on div "LingoStep Invite members members settings Member Role Git access File access Jo…" at bounding box center [692, 272] width 862 height 472
drag, startPoint x: 668, startPoint y: 335, endPoint x: 342, endPoint y: 213, distance: 348.3
click at [579, 319] on div "LingoStep Invite members members settings Member Role Git access File access Jo…" at bounding box center [692, 272] width 862 height 472
click at [731, 422] on div "LingoStep Invite members members settings Member Role Git access File access Jo…" at bounding box center [692, 272] width 862 height 472
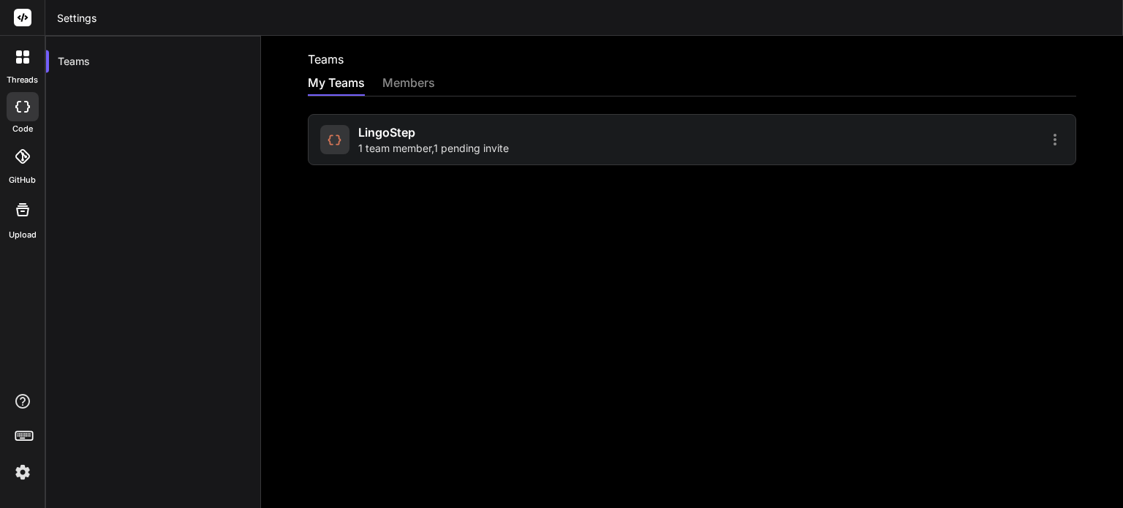
click at [422, 147] on span "1 team member , 1 pending invite" at bounding box center [433, 148] width 151 height 15
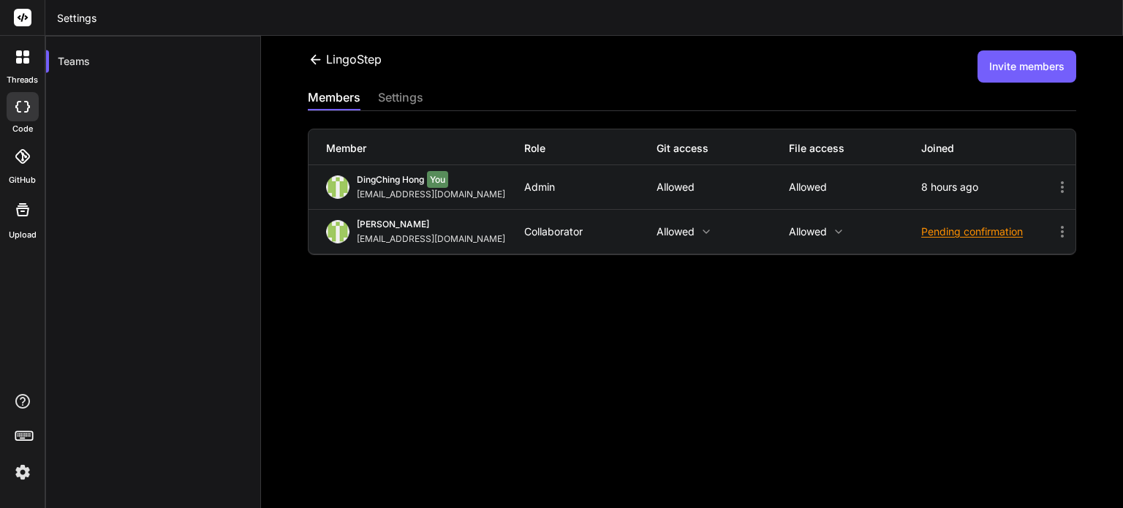
click at [393, 96] on div "settings" at bounding box center [400, 98] width 45 height 20
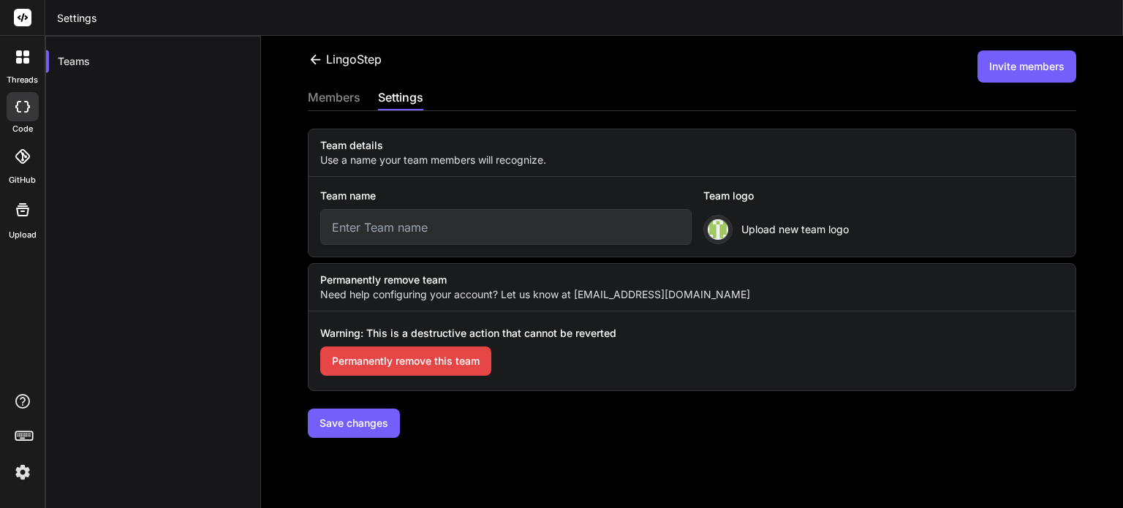
type input "LingoStep"
click at [318, 103] on div "members" at bounding box center [334, 98] width 53 height 20
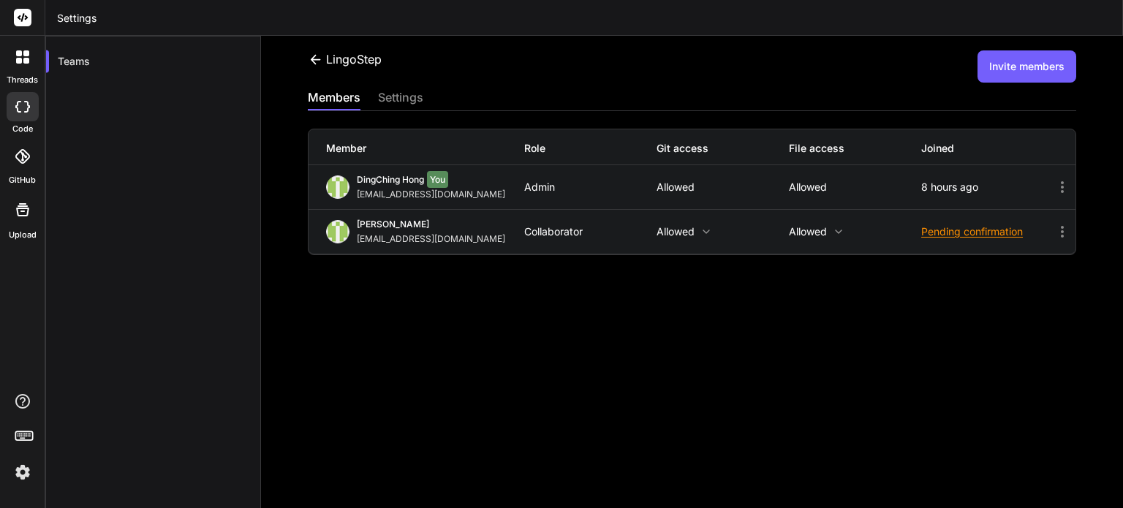
click at [17, 64] on div at bounding box center [22, 57] width 31 height 31
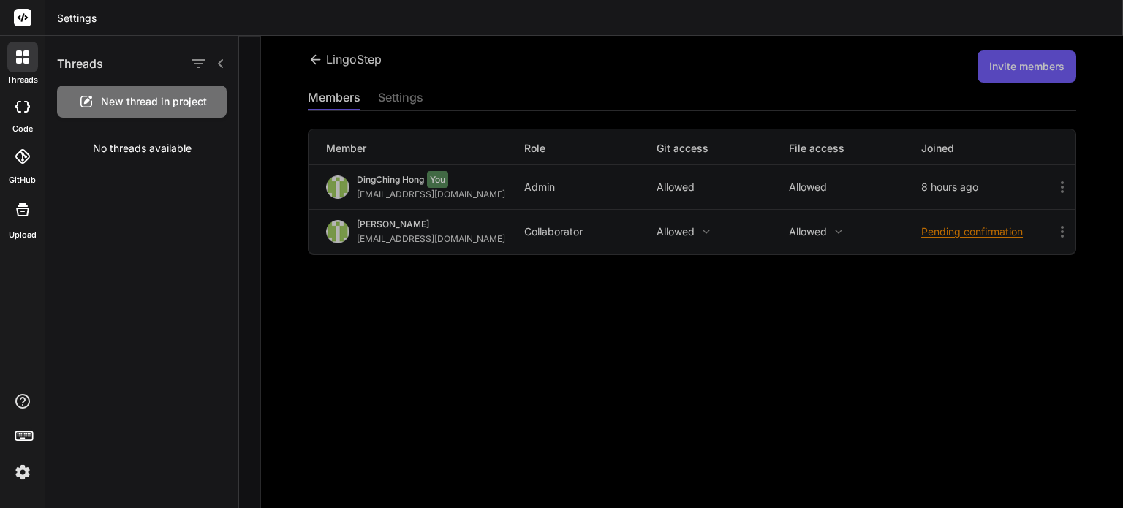
drag, startPoint x: 623, startPoint y: 420, endPoint x: 511, endPoint y: 404, distance: 113.0
click at [623, 420] on div at bounding box center [681, 272] width 884 height 472
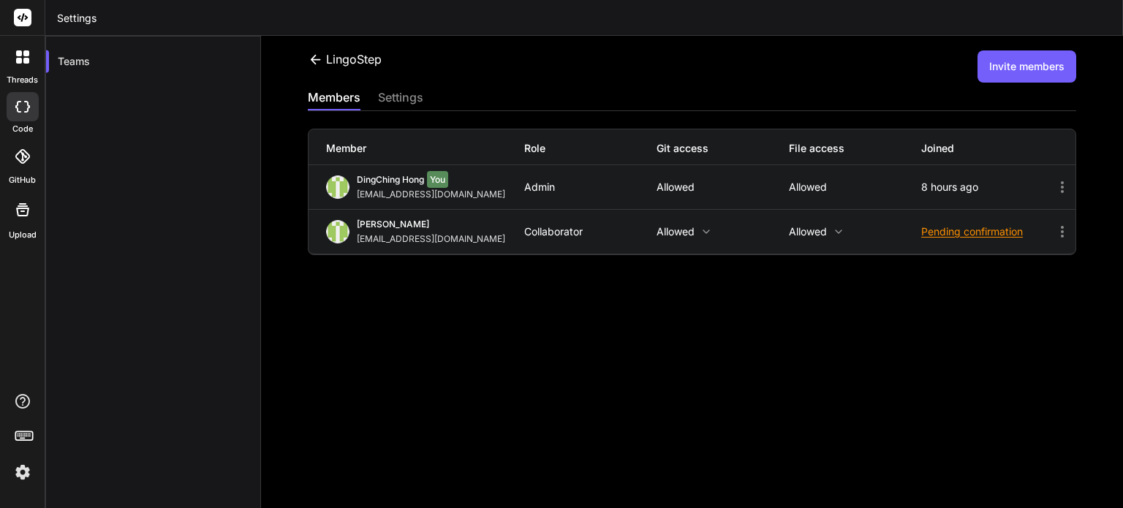
click at [23, 62] on icon at bounding box center [22, 56] width 13 height 13
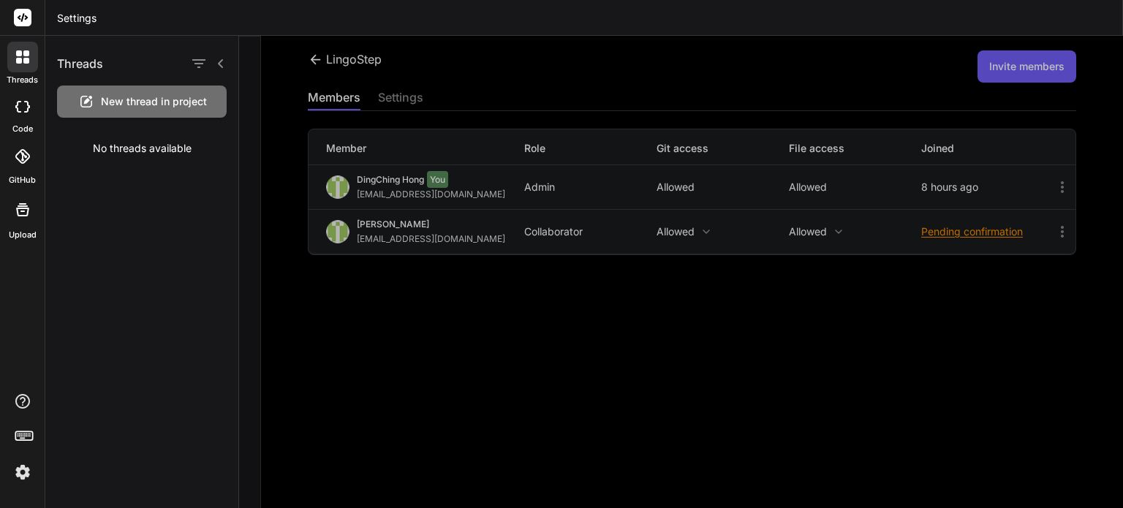
click at [18, 108] on icon at bounding box center [18, 107] width 6 height 12
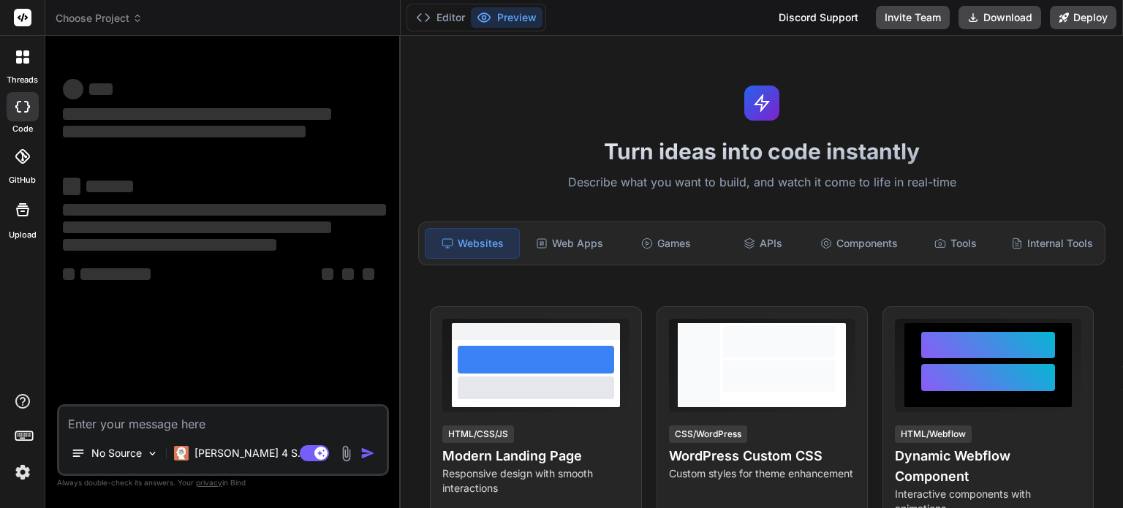
click at [14, 170] on div at bounding box center [23, 156] width 32 height 32
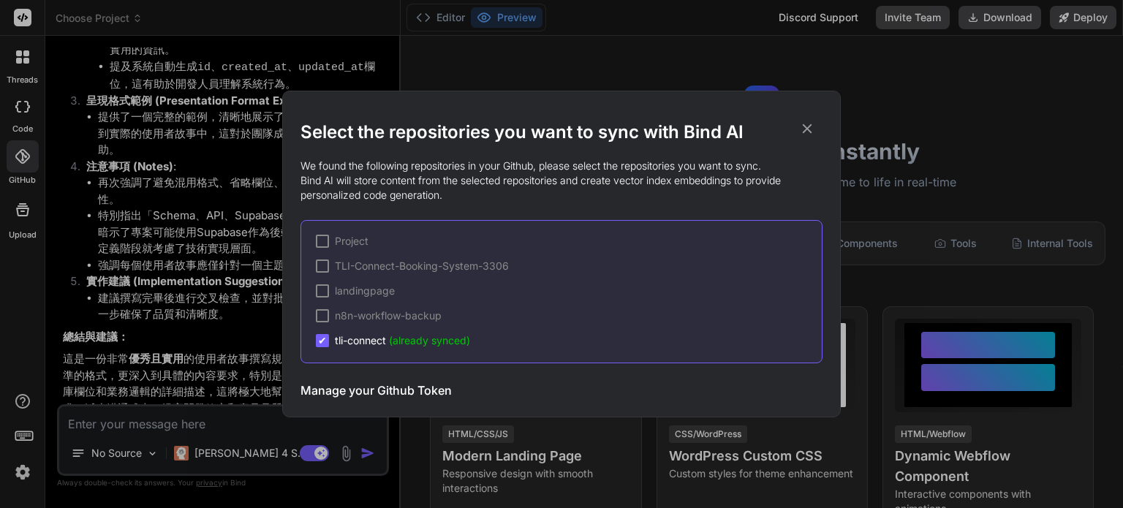
click at [455, 68] on div "Select the repositories you want to sync with Bind AI We found the following re…" at bounding box center [561, 254] width 1123 height 508
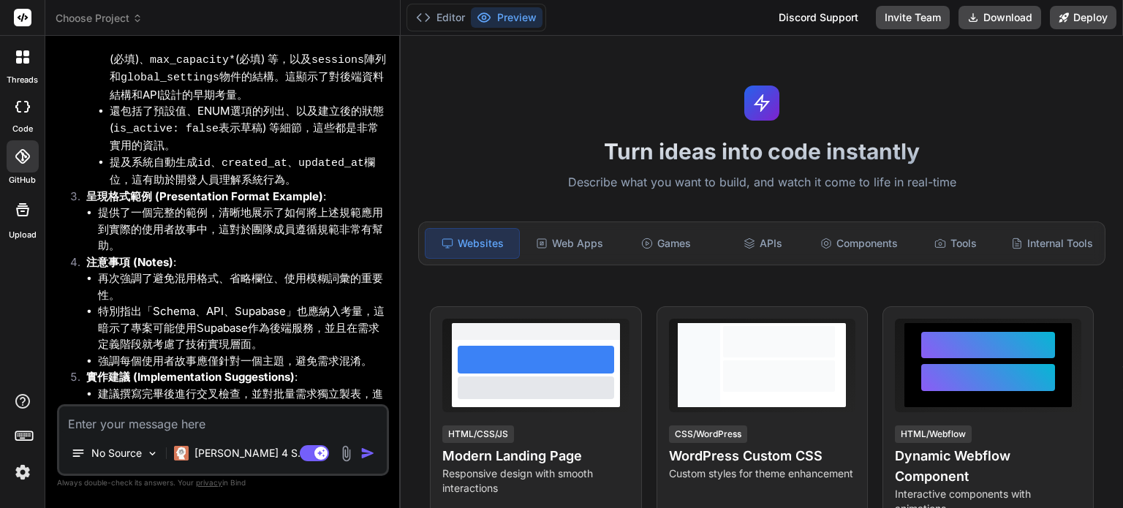
scroll to position [623, 0]
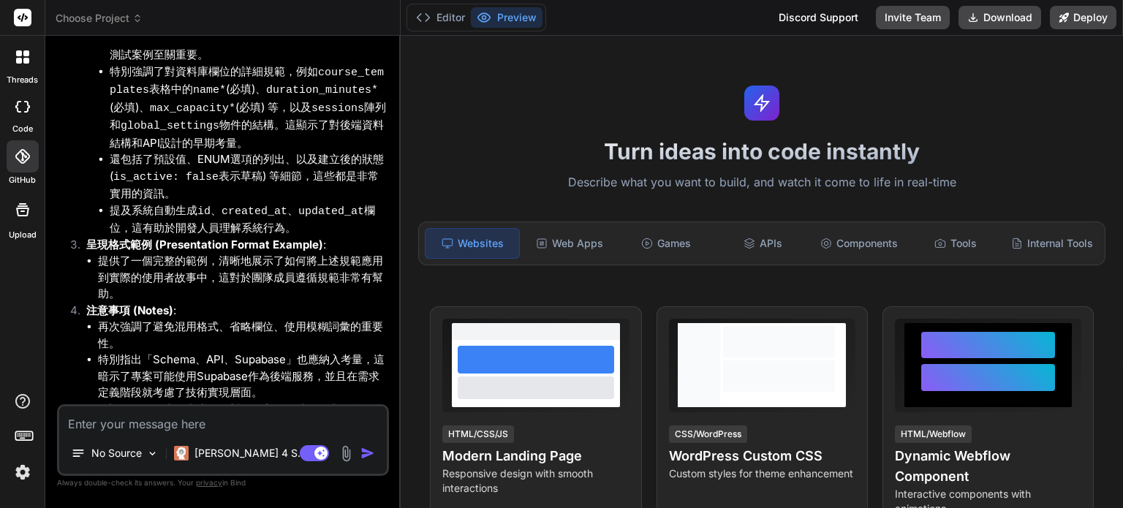
click at [31, 18] on div at bounding box center [22, 18] width 45 height 36
click at [23, 18] on rect at bounding box center [23, 18] width 18 height 18
click at [18, 479] on img at bounding box center [22, 472] width 25 height 25
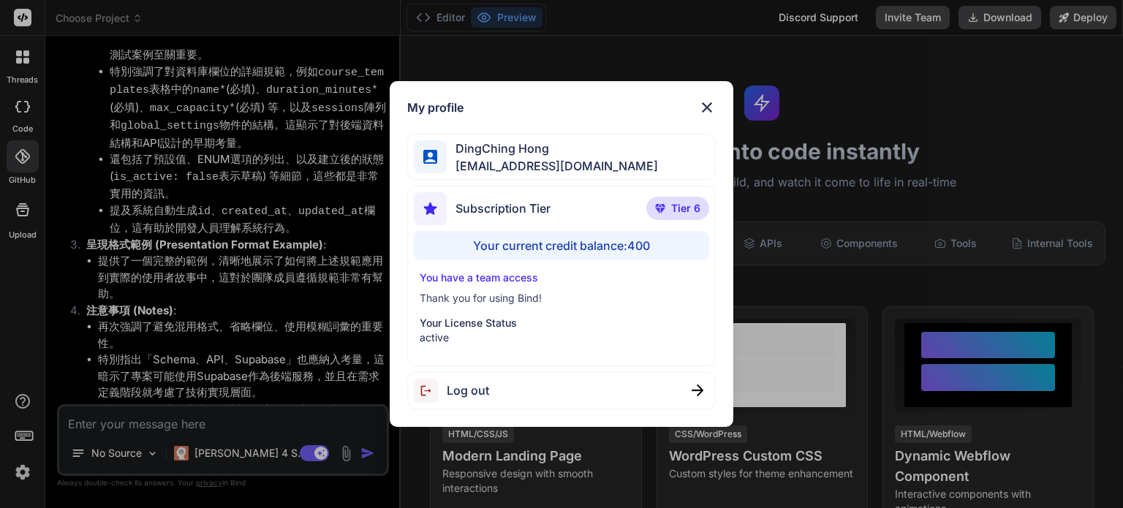
click at [147, 354] on div "My profile DingChing Hong [EMAIL_ADDRESS][DOMAIN_NAME] Subscription Tier Tier 6…" at bounding box center [561, 254] width 1123 height 508
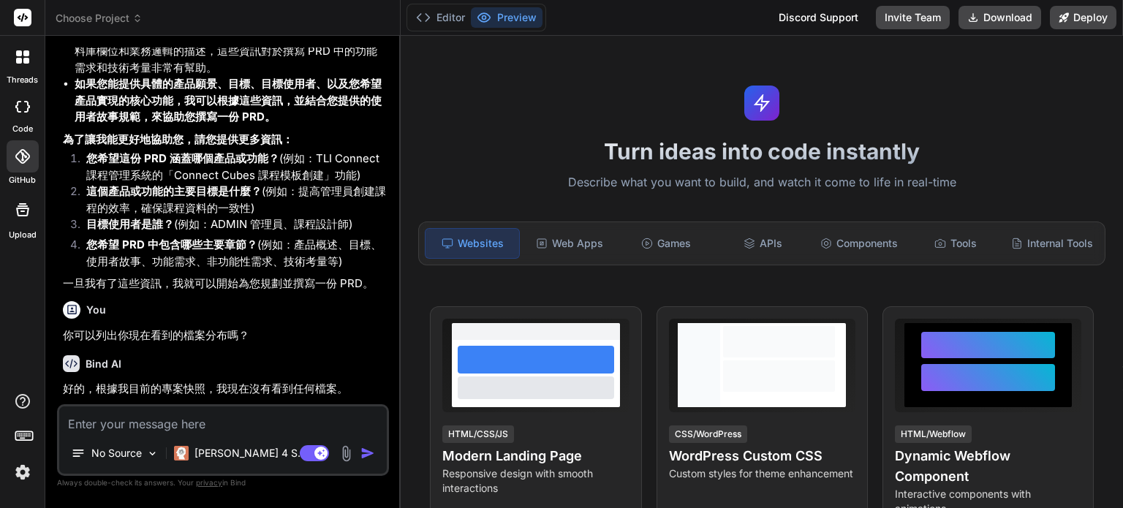
scroll to position [1573, 0]
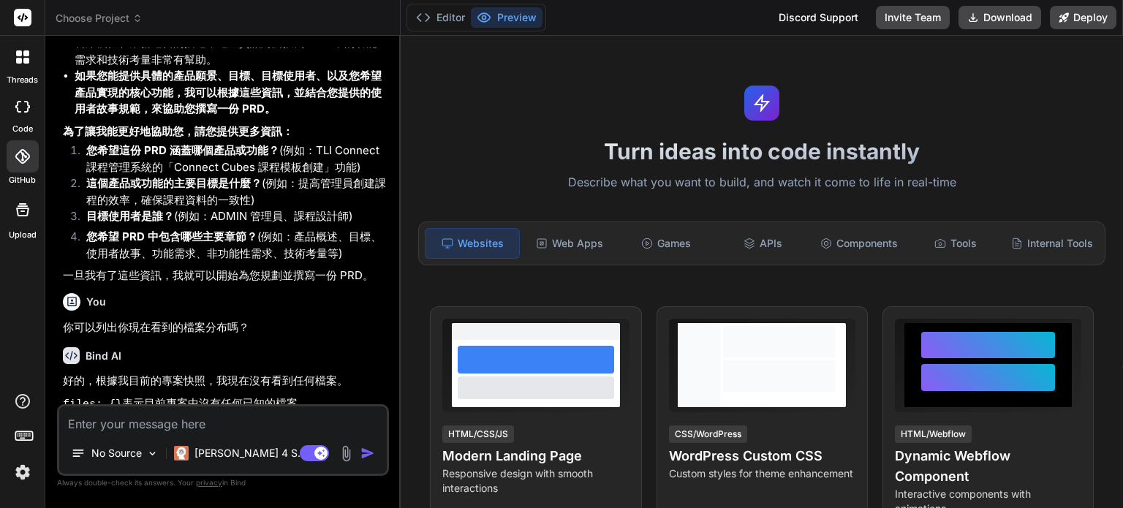
click at [18, 67] on div at bounding box center [22, 57] width 31 height 31
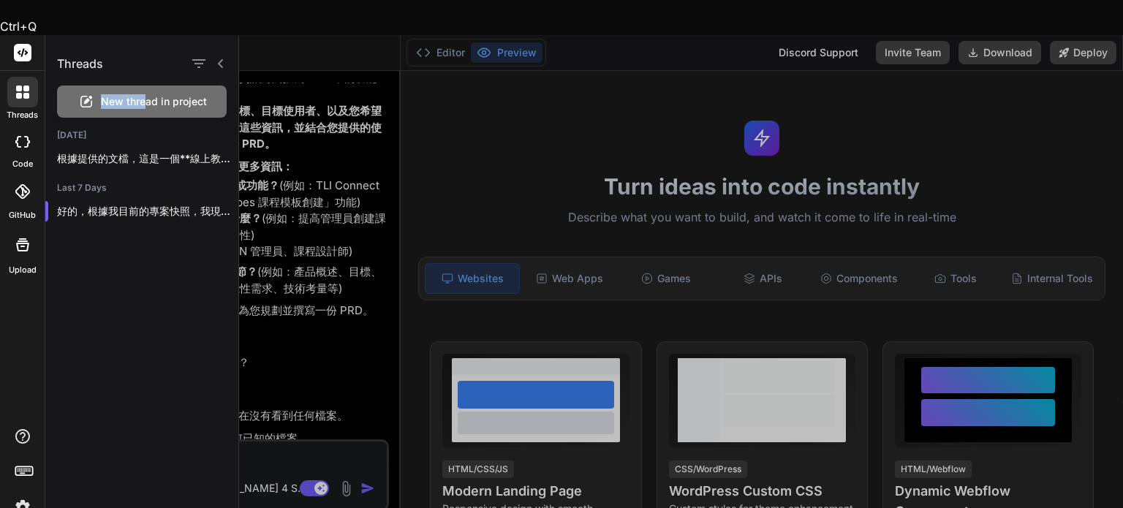
drag, startPoint x: 143, startPoint y: 101, endPoint x: 143, endPoint y: 52, distance: 49.0
click at [143, 52] on div "Threads New thread in project [DATE] 根據提供的文檔，這是一個**線上教育平台的管理系統專案**，主要功能包括： ## 專…" at bounding box center [141, 135] width 193 height 199
click at [309, 181] on div at bounding box center [681, 272] width 884 height 472
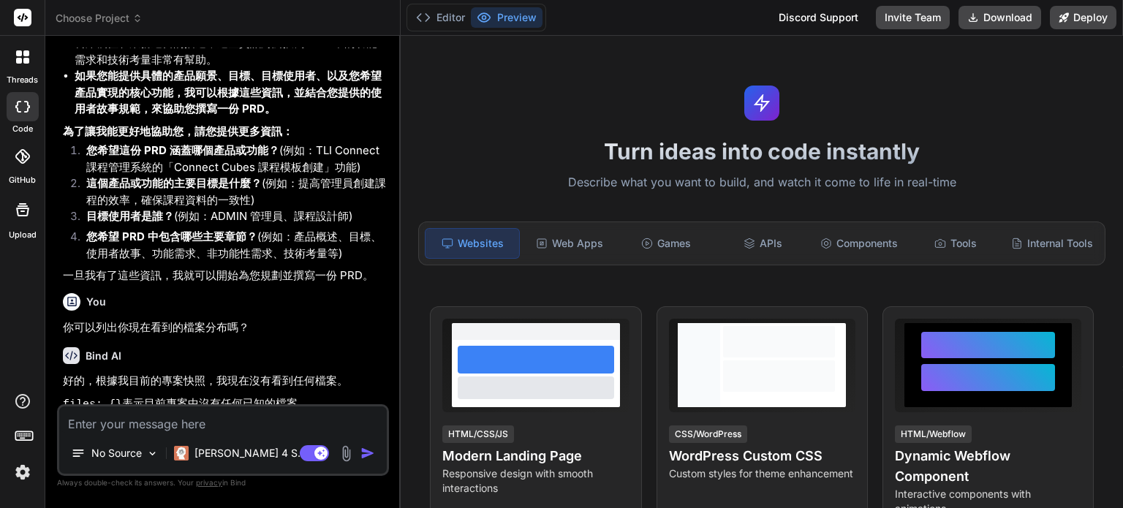
click at [995, 172] on div "Turn ideas into code instantly Describe what you want to build, and watch it co…" at bounding box center [761, 272] width 722 height 472
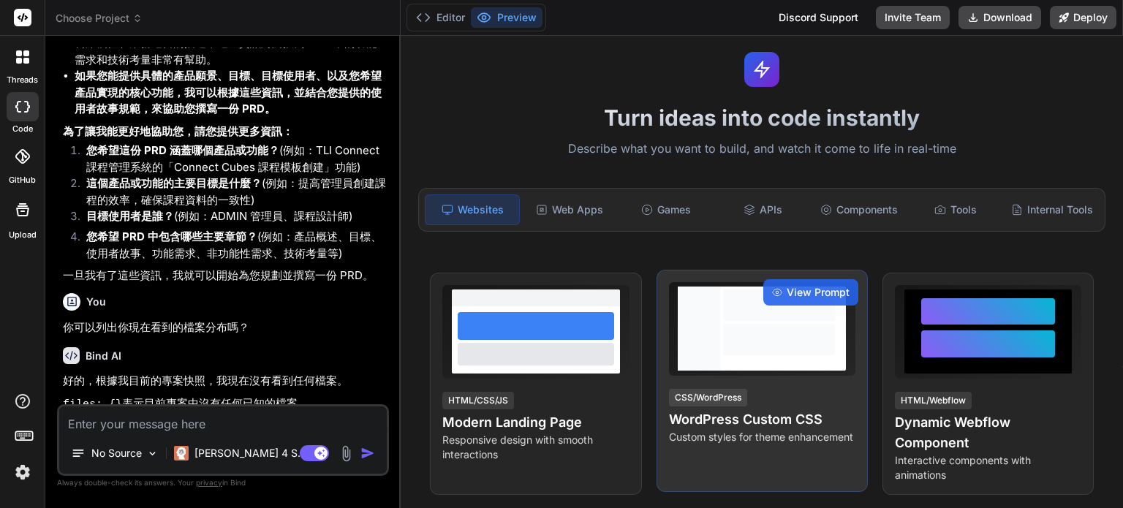
scroll to position [0, 0]
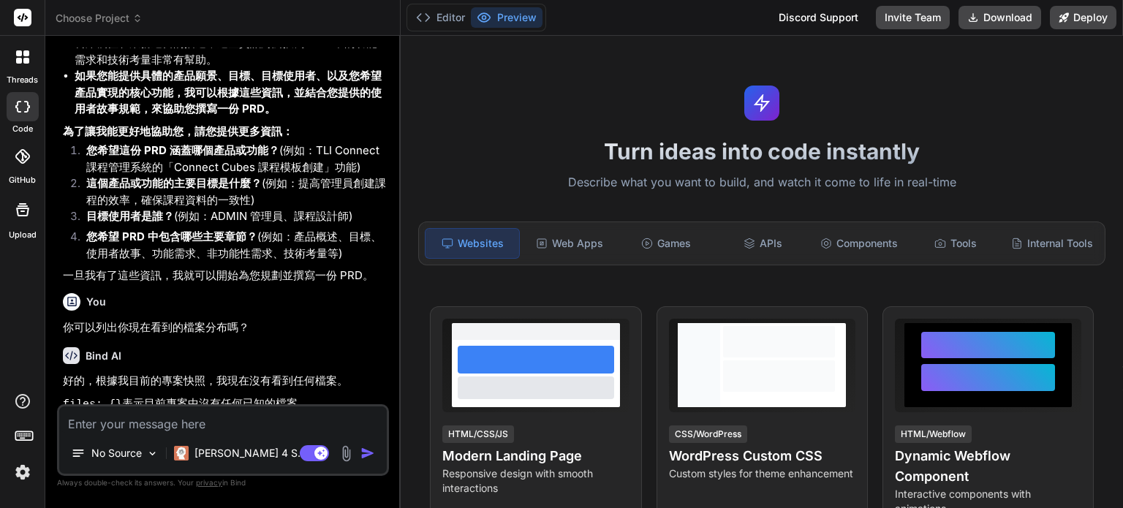
click at [696, 31] on div "Editor Preview Discord Support Invite Team Download Deploy" at bounding box center [761, 18] width 722 height 36
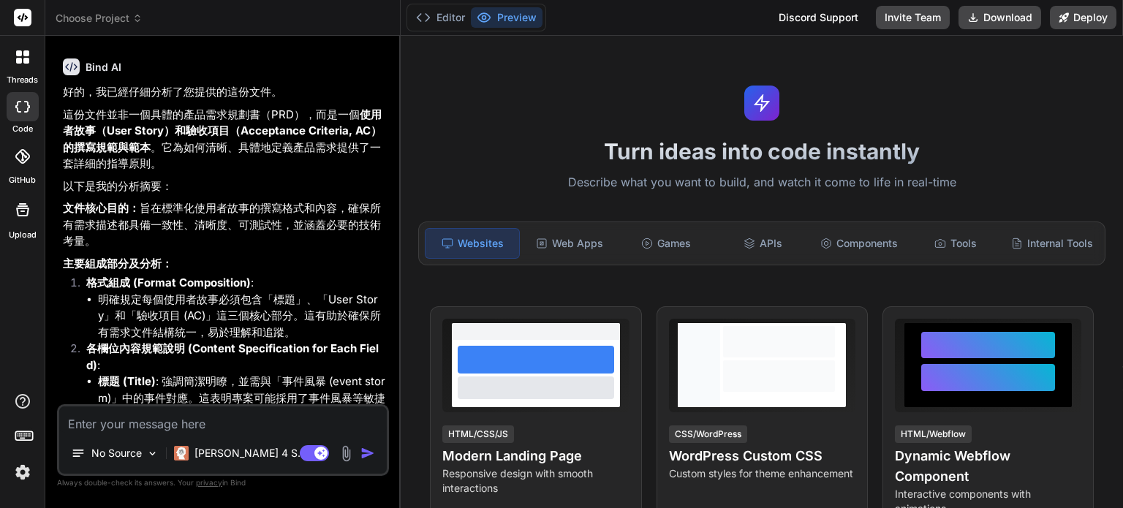
scroll to position [38, 0]
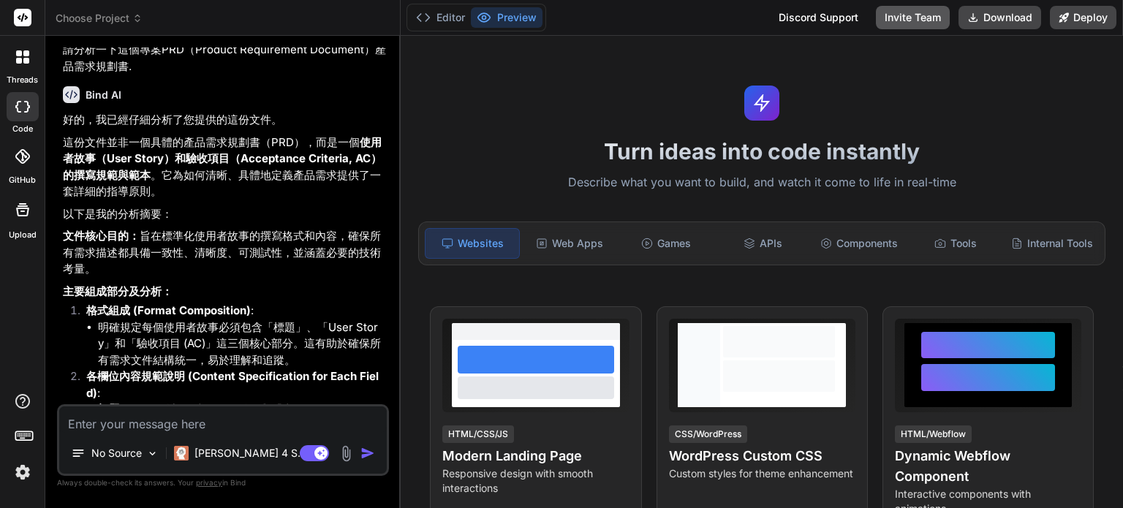
click at [920, 15] on button "Invite Team" at bounding box center [912, 17] width 74 height 23
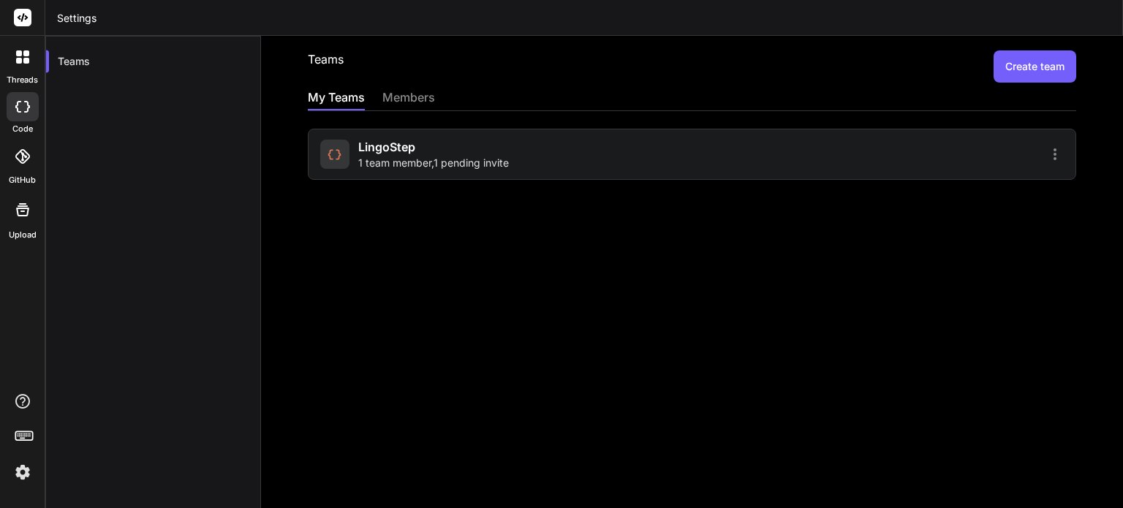
click at [564, 156] on div "LingoStep 1 team member , 1 pending invite" at bounding box center [504, 154] width 368 height 32
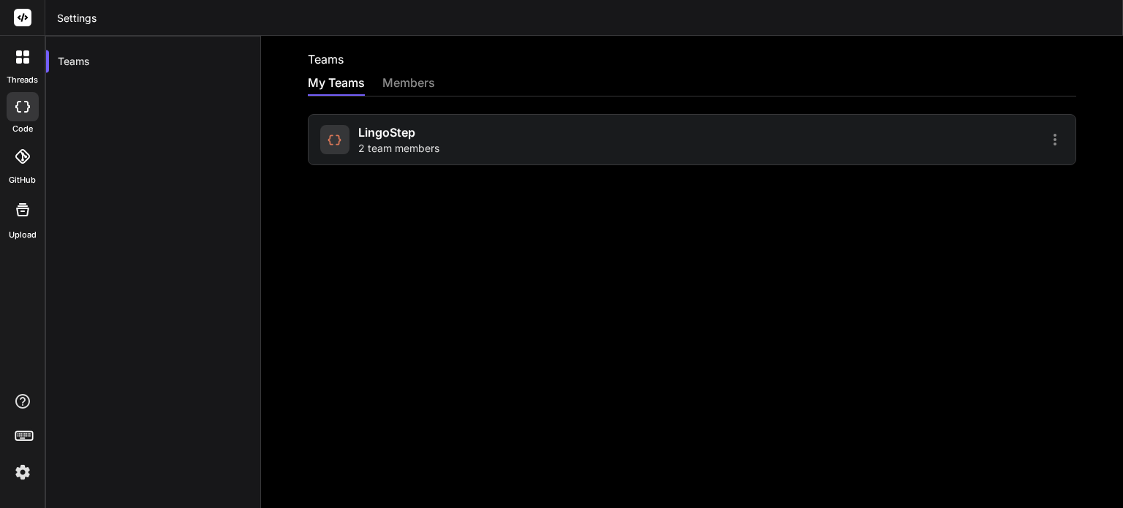
click at [689, 149] on div "LingoStep 2 team members" at bounding box center [692, 139] width 768 height 51
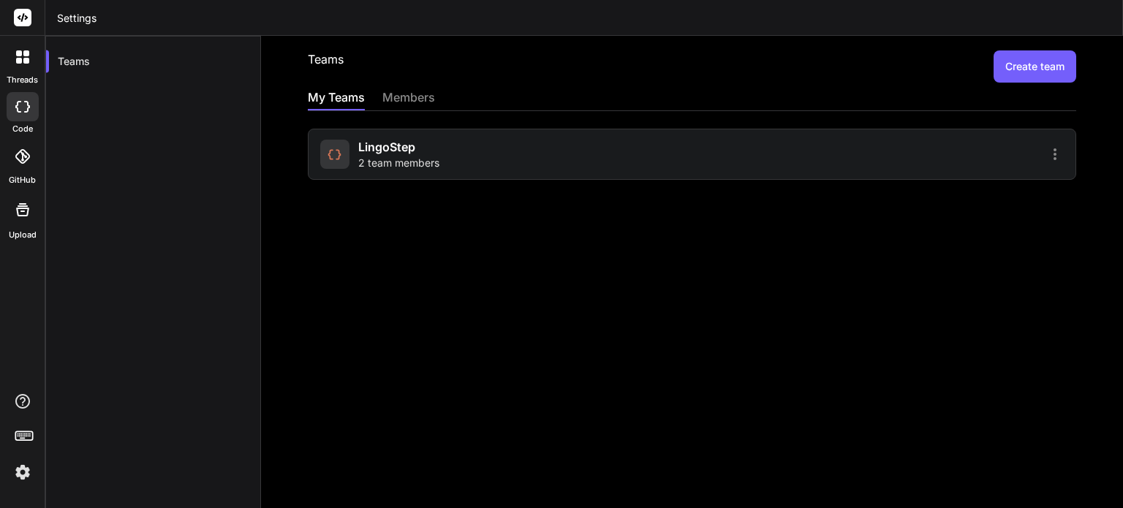
click at [976, 153] on div at bounding box center [880, 154] width 368 height 18
click at [1046, 154] on icon at bounding box center [1055, 154] width 18 height 18
click at [500, 136] on div at bounding box center [561, 254] width 1123 height 508
click at [371, 148] on span "LingoStep" at bounding box center [386, 147] width 57 height 18
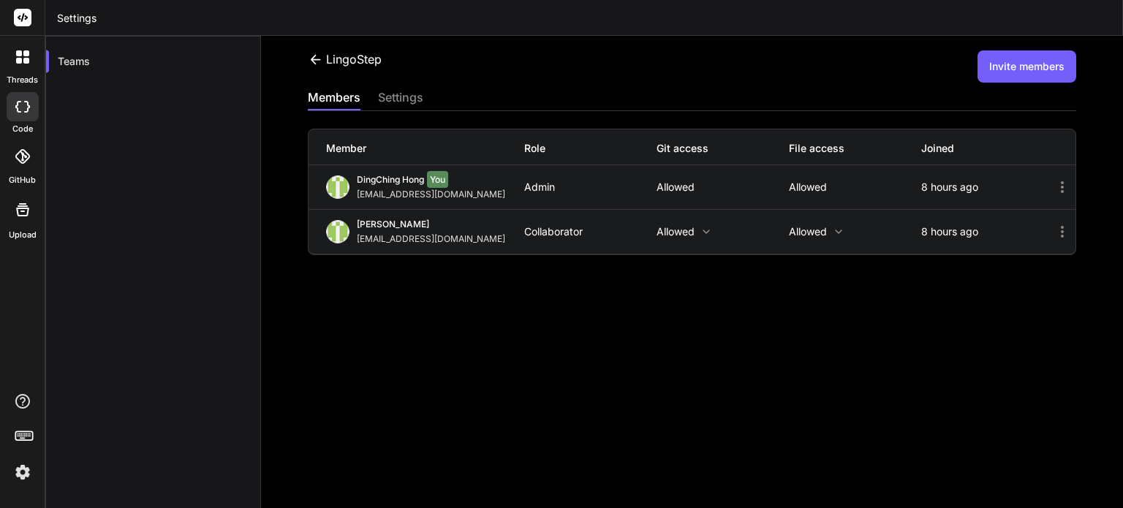
click at [447, 285] on div "LingoStep Invite members members settings Member Role Git access File access Jo…" at bounding box center [692, 272] width 862 height 472
drag, startPoint x: 791, startPoint y: 330, endPoint x: 504, endPoint y: 195, distance: 317.8
click at [766, 316] on div "LingoStep Invite members members settings Member Role Git access File access Jo…" at bounding box center [692, 272] width 862 height 472
